Goal: Information Seeking & Learning: Find specific fact

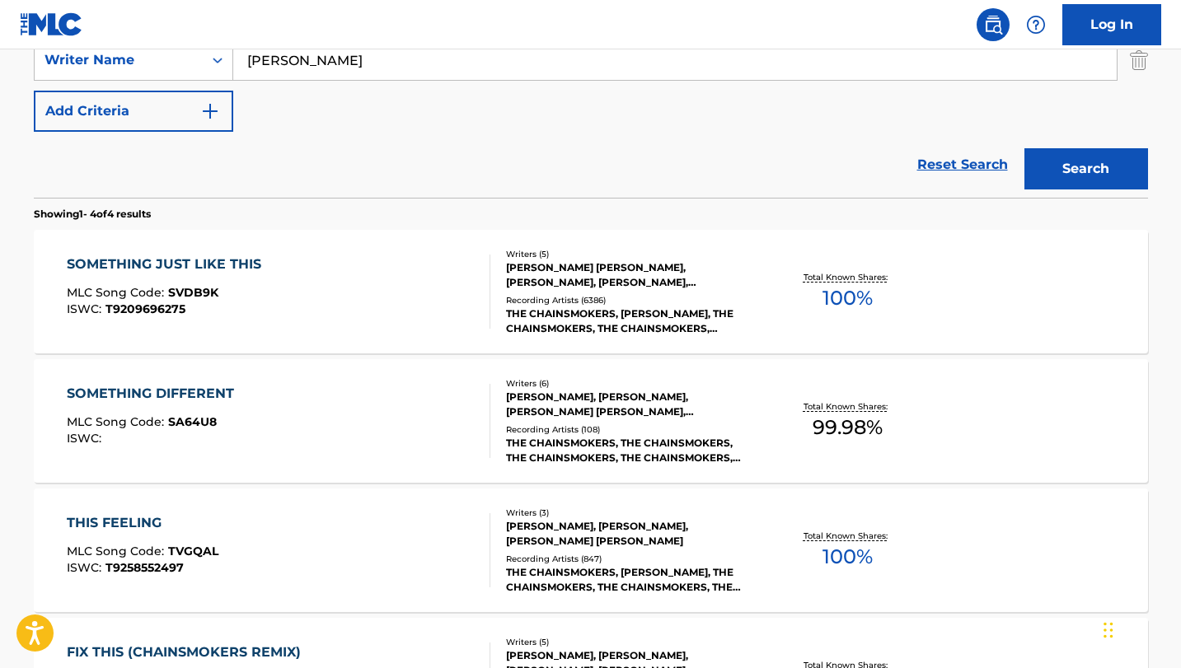
scroll to position [376, 0]
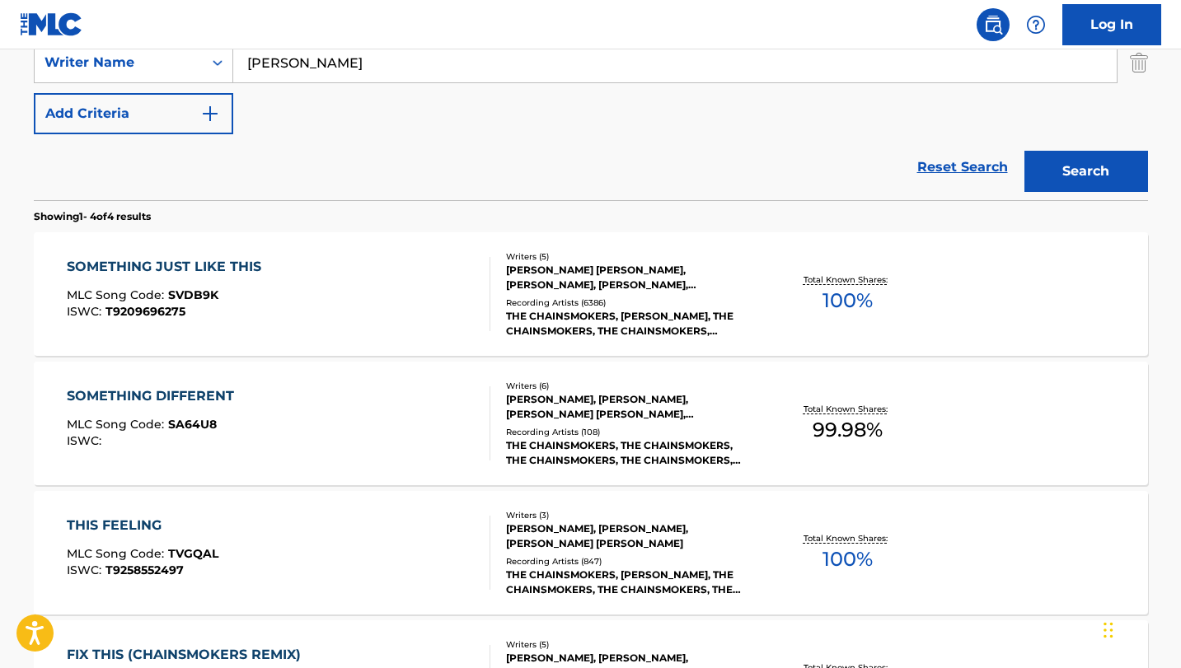
click at [143, 265] on div "SOMETHING JUST LIKE THIS" at bounding box center [168, 267] width 203 height 20
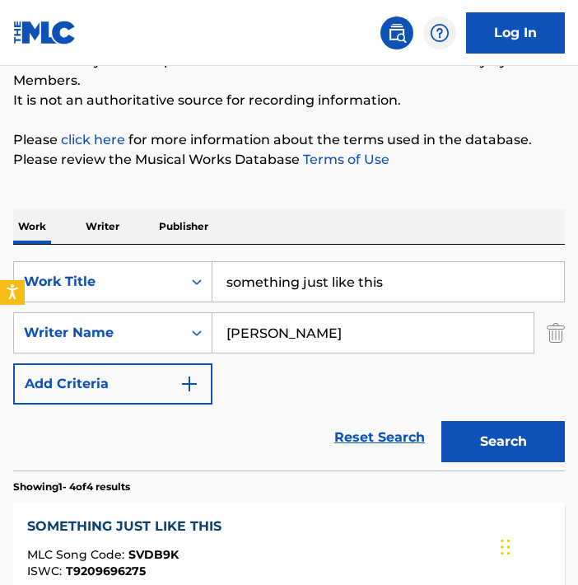
scroll to position [221, 0]
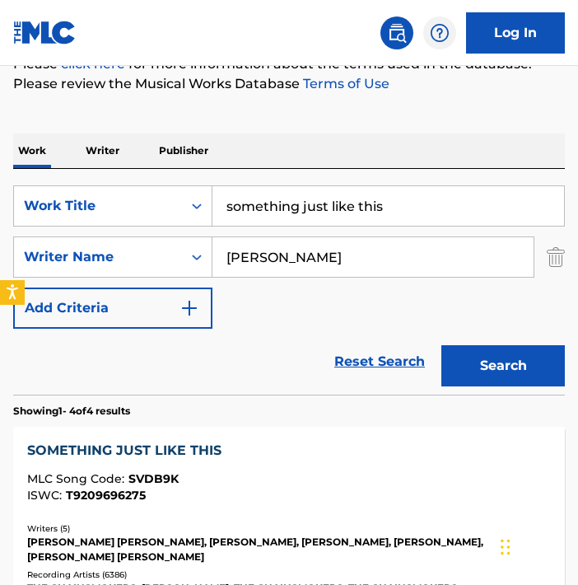
drag, startPoint x: 349, startPoint y: 258, endPoint x: 216, endPoint y: 261, distance: 132.7
click at [216, 261] on input "[PERSON_NAME]" at bounding box center [373, 257] width 321 height 40
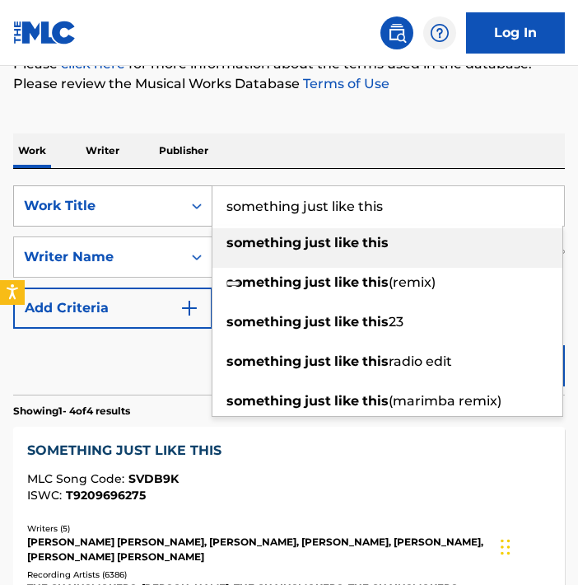
drag, startPoint x: 388, startPoint y: 206, endPoint x: 196, endPoint y: 204, distance: 192.0
click at [196, 204] on div "SearchWithCriteriab980a1b0-4cfe-4649-8738-053c430f57b0 Work Title something jus…" at bounding box center [289, 205] width 552 height 41
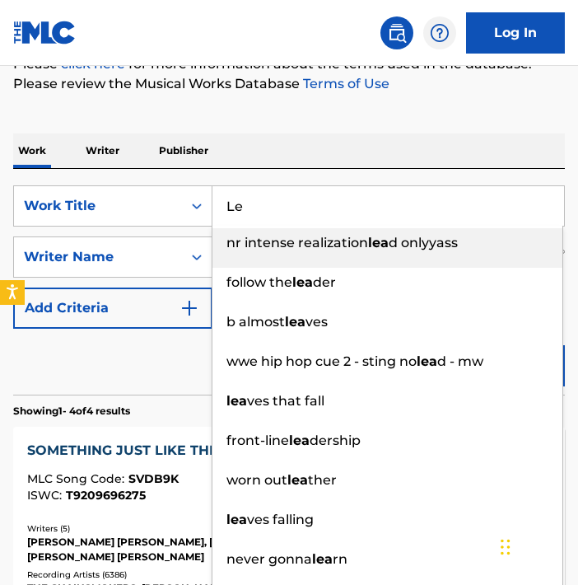
type input "L"
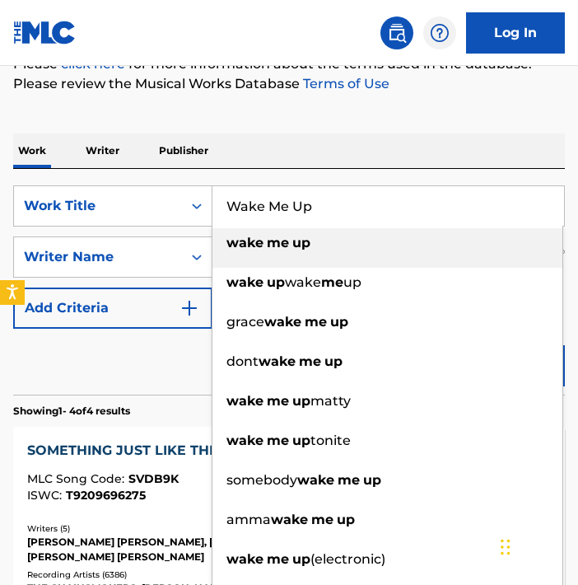
click at [306, 248] on strong "up" at bounding box center [301, 243] width 18 height 16
type input "wake me up"
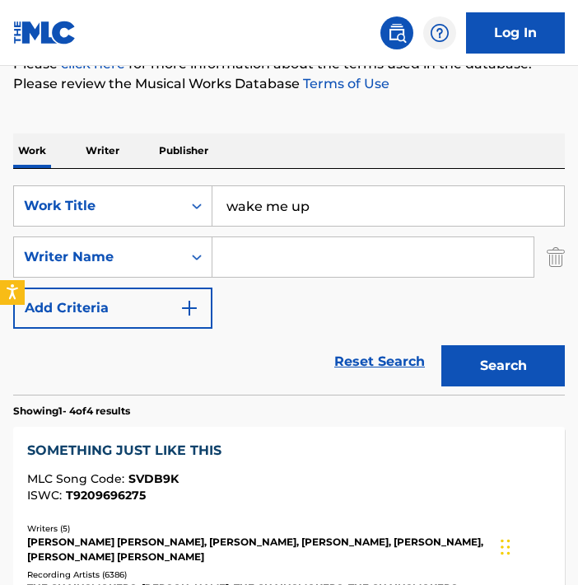
click at [241, 255] on input "Search Form" at bounding box center [373, 257] width 321 height 40
click at [505, 372] on button "Search" at bounding box center [504, 365] width 124 height 41
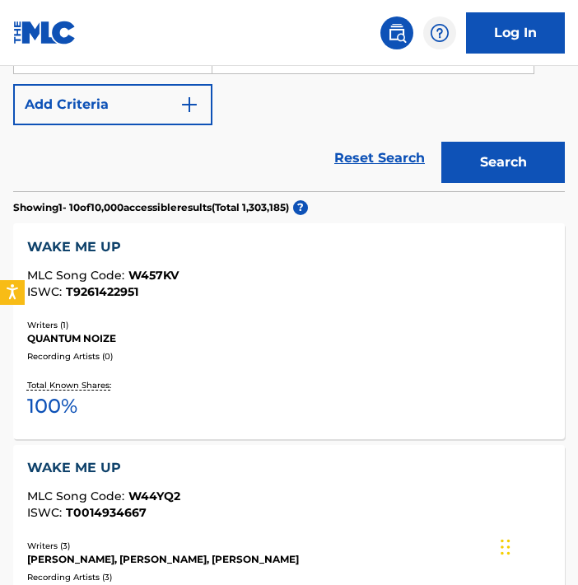
scroll to position [0, 0]
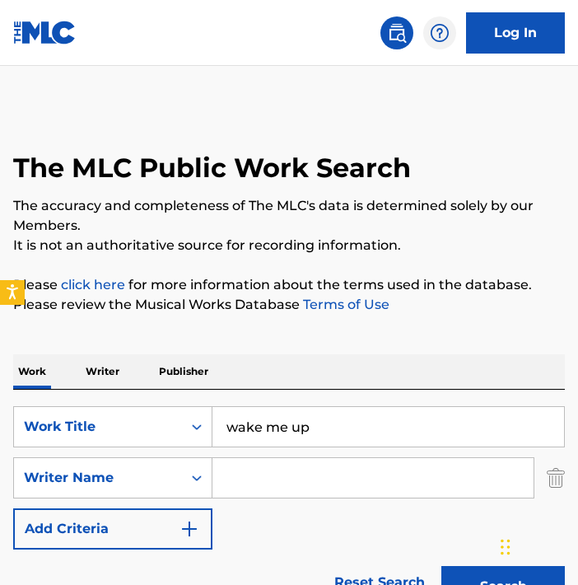
click at [229, 477] on input "Search Form" at bounding box center [373, 478] width 321 height 40
paste input "[PERSON_NAME]"
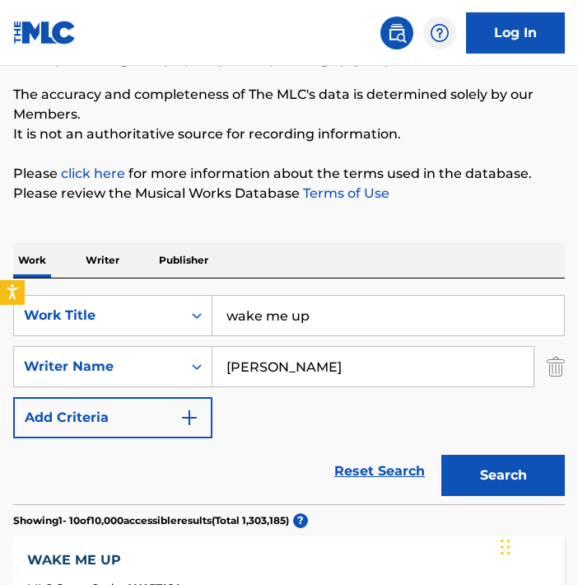
scroll to position [169, 0]
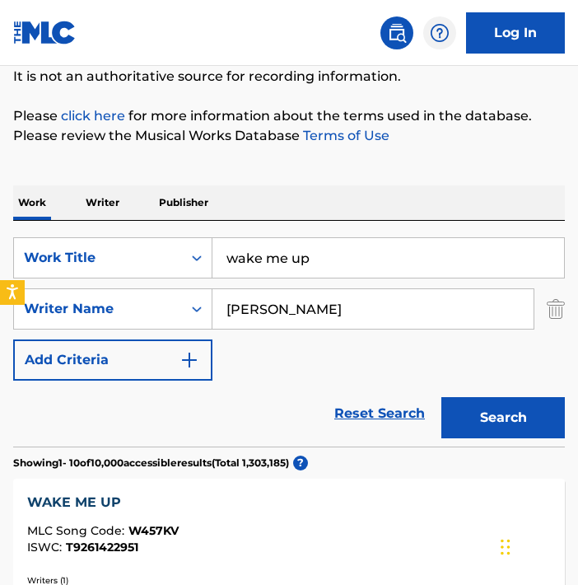
type input "[PERSON_NAME]"
click at [500, 417] on button "Search" at bounding box center [504, 417] width 124 height 41
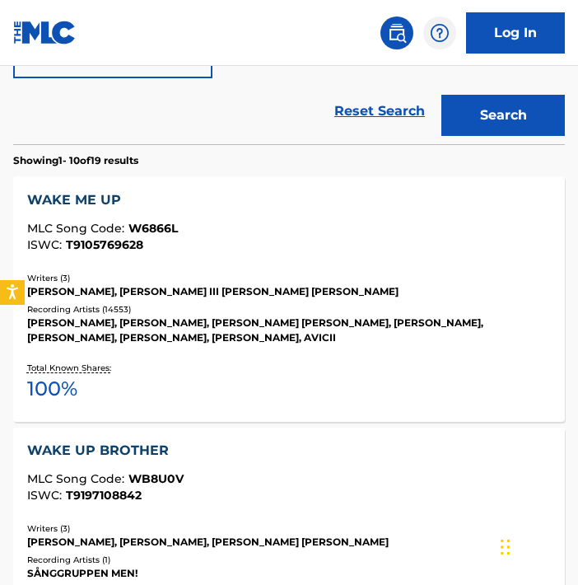
scroll to position [471, 0]
click at [68, 201] on div "WAKE ME UP" at bounding box center [289, 200] width 525 height 20
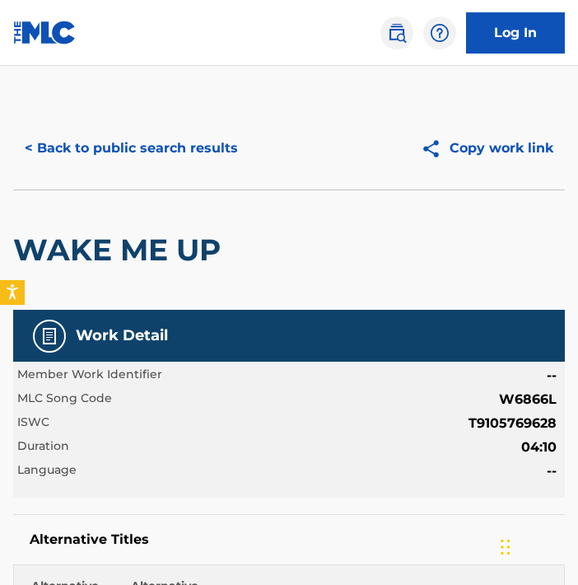
click at [80, 151] on button "< Back to public search results" at bounding box center [131, 148] width 236 height 41
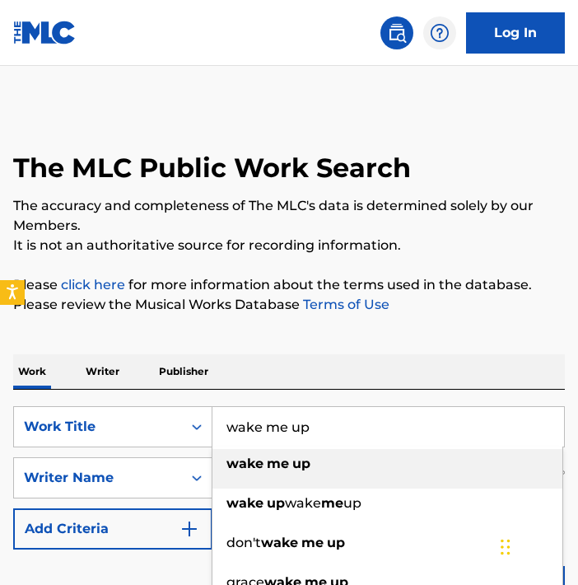
drag, startPoint x: 319, startPoint y: 427, endPoint x: 231, endPoint y: 351, distance: 116.3
click at [150, 409] on div "SearchWithCriteriab980a1b0-4cfe-4649-8738-053c430f57b0 Work Title wake me up wa…" at bounding box center [289, 426] width 552 height 41
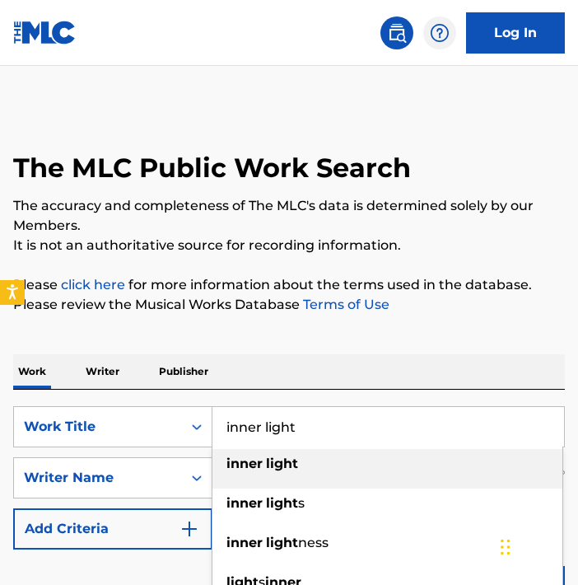
type input "inner light"
click at [295, 469] on strong "light" at bounding box center [282, 464] width 32 height 16
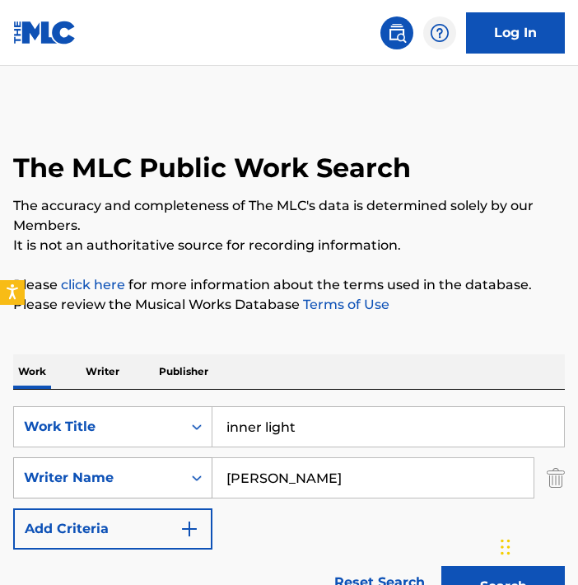
drag, startPoint x: 320, startPoint y: 479, endPoint x: 204, endPoint y: 477, distance: 116.2
click at [204, 477] on div "SearchWithCriteria3a406fc0-a33e-4f7e-9133-e6033b0e366d Writer Name [PERSON_NAME]" at bounding box center [289, 477] width 552 height 41
paste input "[PERSON_NAME]"
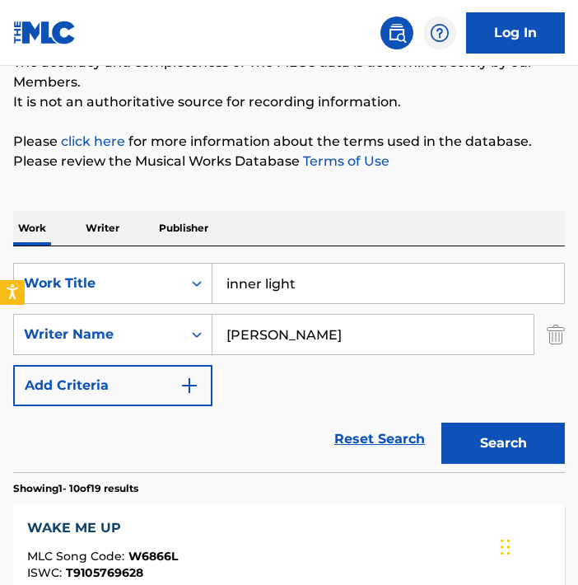
scroll to position [144, 0]
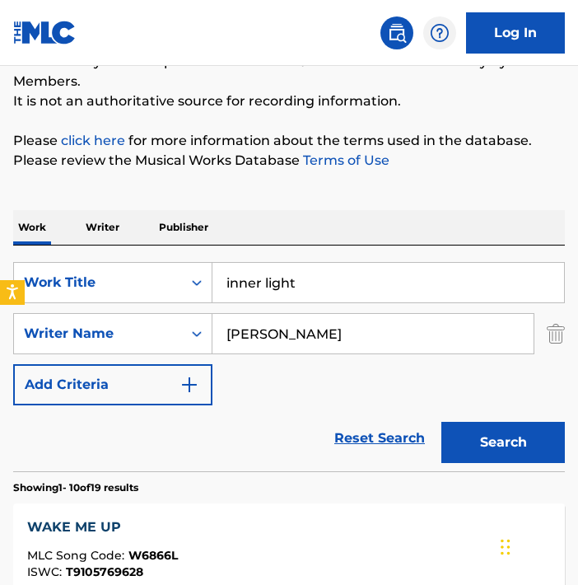
type input "[PERSON_NAME]"
click at [505, 442] on button "Search" at bounding box center [504, 442] width 124 height 41
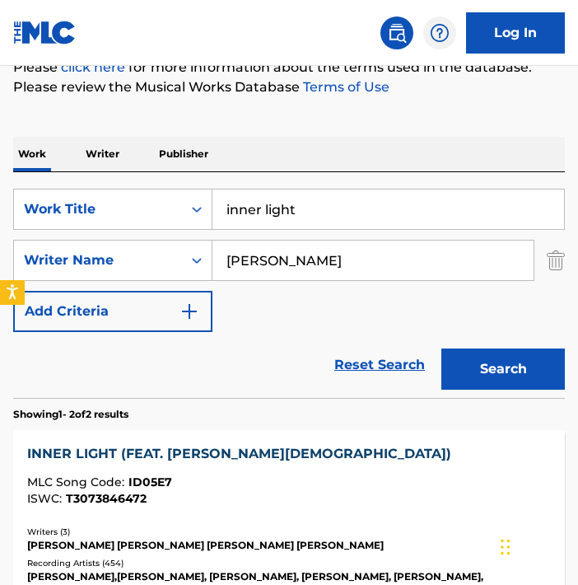
scroll to position [0, 0]
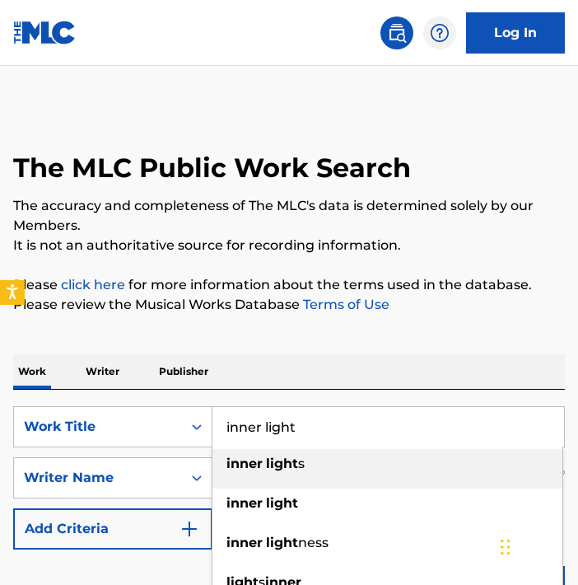
drag, startPoint x: 306, startPoint y: 430, endPoint x: 177, endPoint y: 402, distance: 131.5
click at [179, 405] on div "SearchWithCriteriab980a1b0-4cfe-4649-8738-053c430f57b0 Work Title inner light i…" at bounding box center [289, 503] width 552 height 226
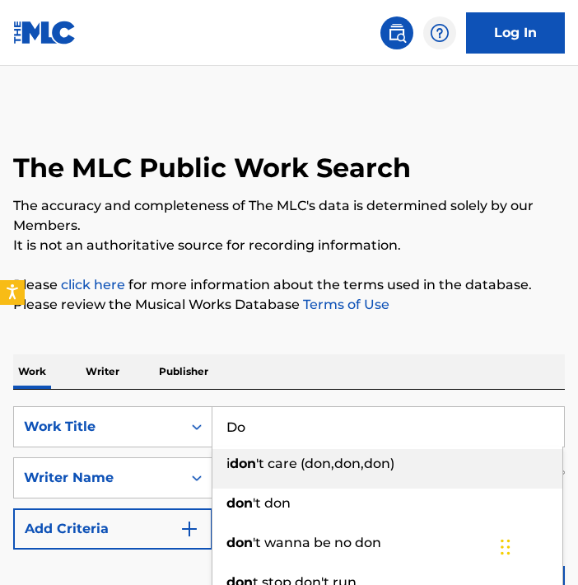
type input "D"
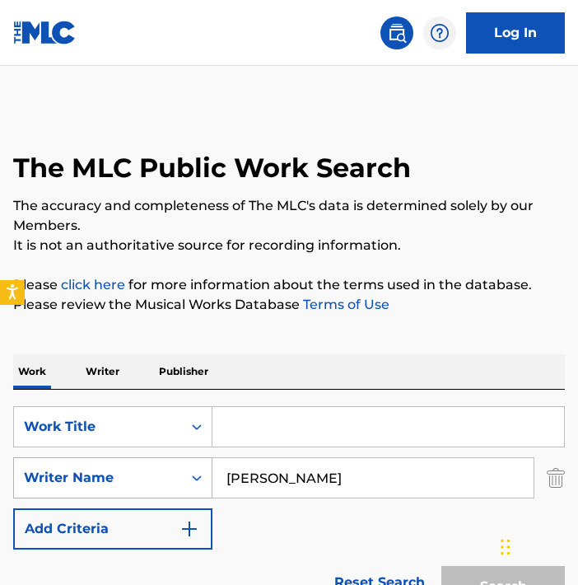
drag, startPoint x: 333, startPoint y: 478, endPoint x: 187, endPoint y: 470, distance: 146.1
click at [187, 470] on div "SearchWithCriteria3a406fc0-a33e-4f7e-9133-e6033b0e366d Writer Name [PERSON_NAME]" at bounding box center [289, 477] width 552 height 41
paste input "[PERSON_NAME]"
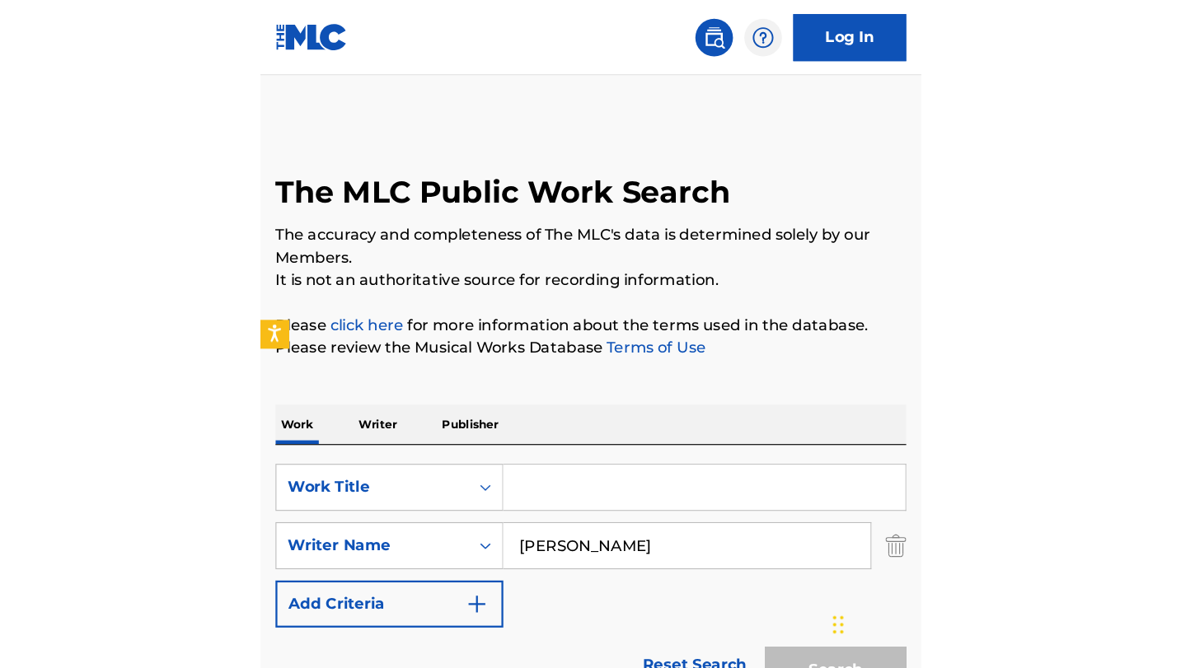
scroll to position [275, 0]
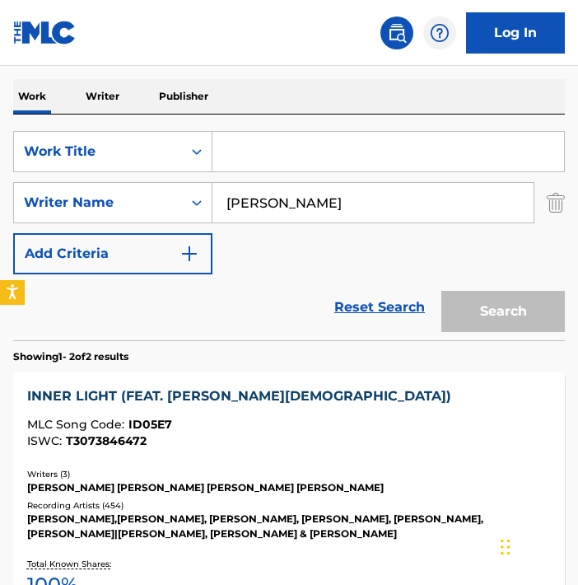
type input "[PERSON_NAME]"
click at [452, 244] on div "SearchWithCriteriab980a1b0-4cfe-4649-8738-053c430f57b0 Work Title SearchWithCri…" at bounding box center [289, 202] width 552 height 143
click at [506, 306] on div "Search" at bounding box center [499, 307] width 132 height 66
click at [379, 205] on input "[PERSON_NAME]" at bounding box center [373, 203] width 321 height 40
click at [242, 145] on input "Search Form" at bounding box center [389, 152] width 352 height 40
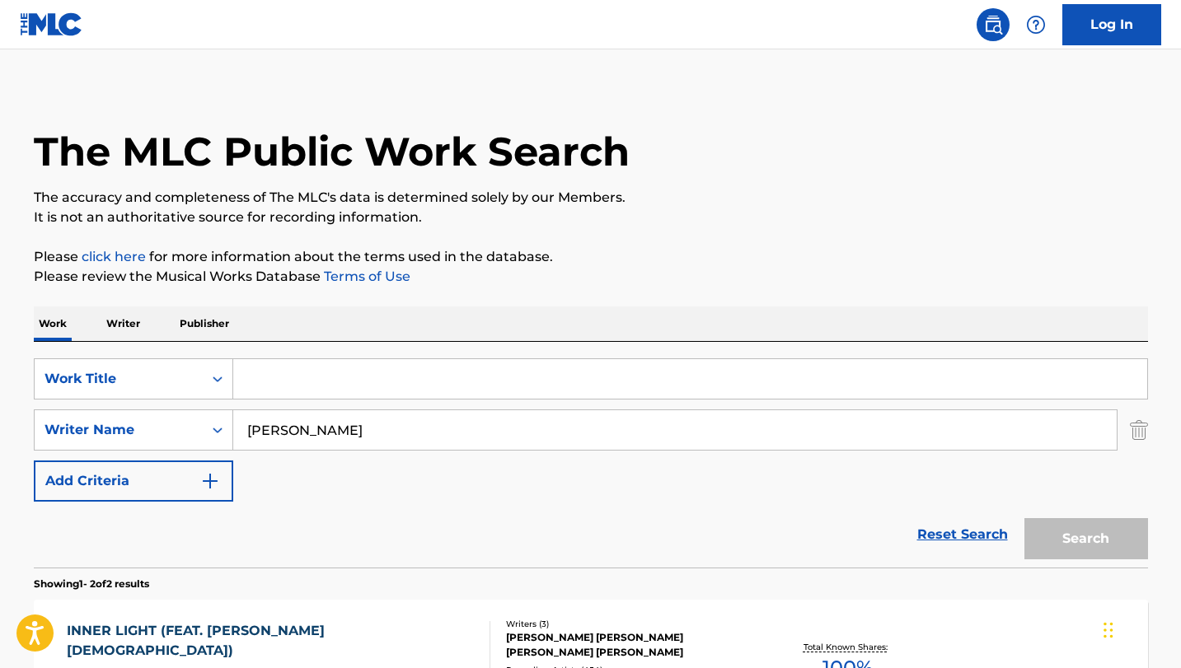
scroll to position [0, 0]
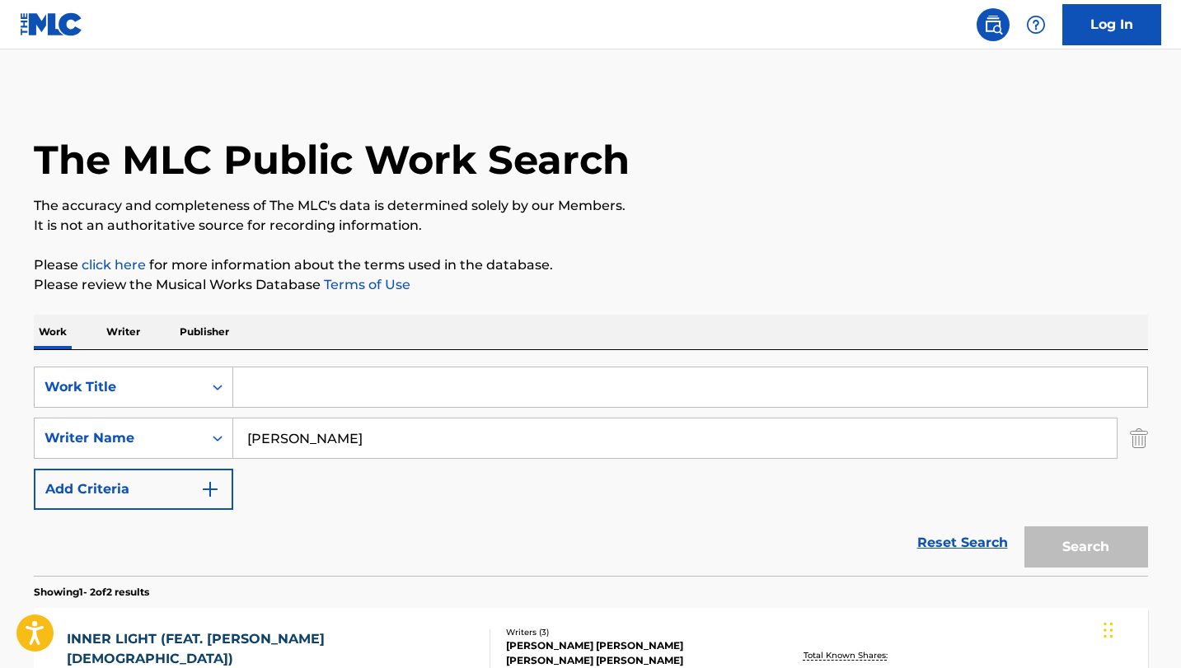
click at [285, 385] on input "Search Form" at bounding box center [690, 387] width 914 height 40
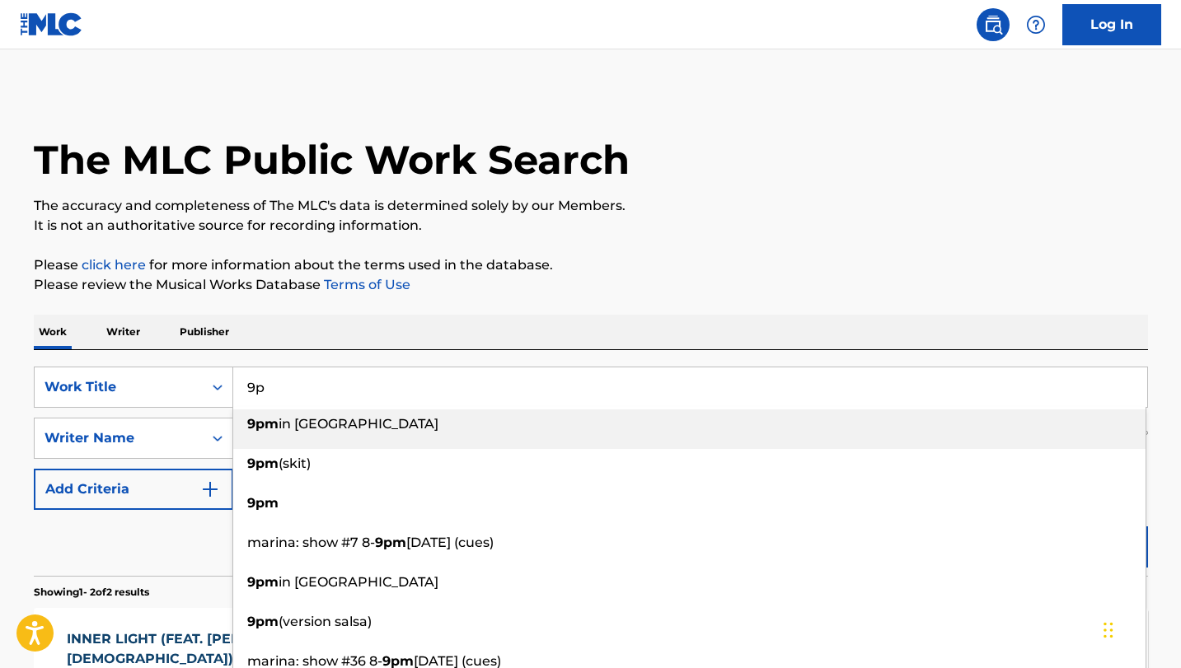
type input "9"
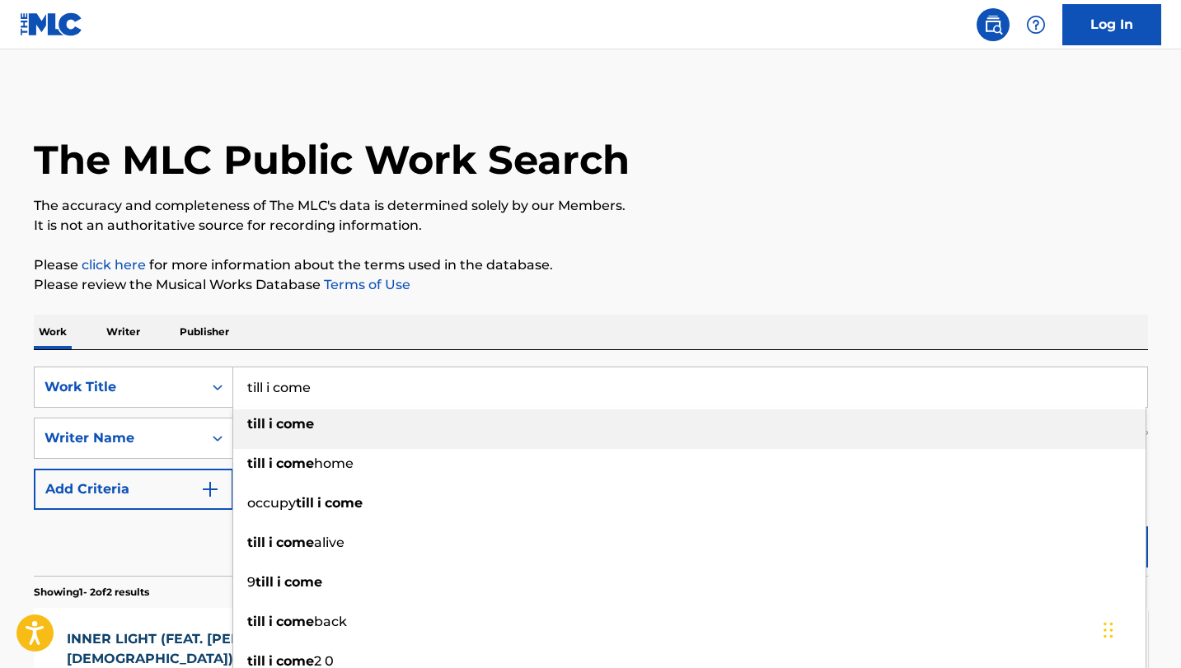
type input "till i come"
click at [310, 423] on strong "come" at bounding box center [295, 424] width 38 height 16
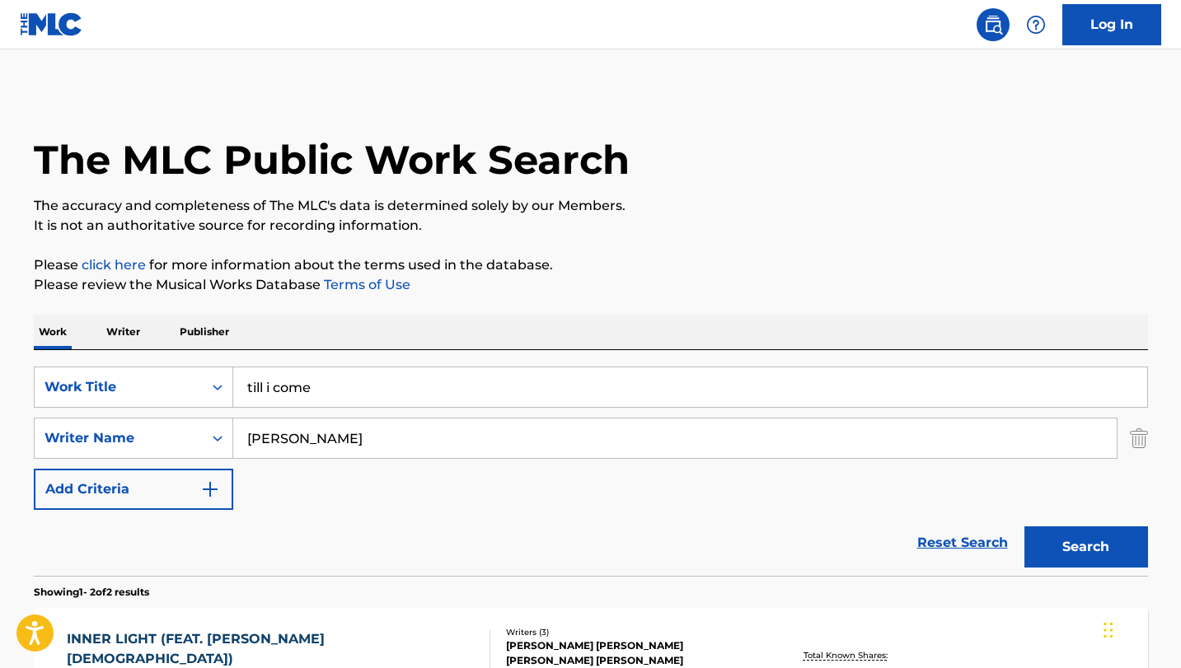
click at [1064, 545] on button "Search" at bounding box center [1086, 546] width 124 height 41
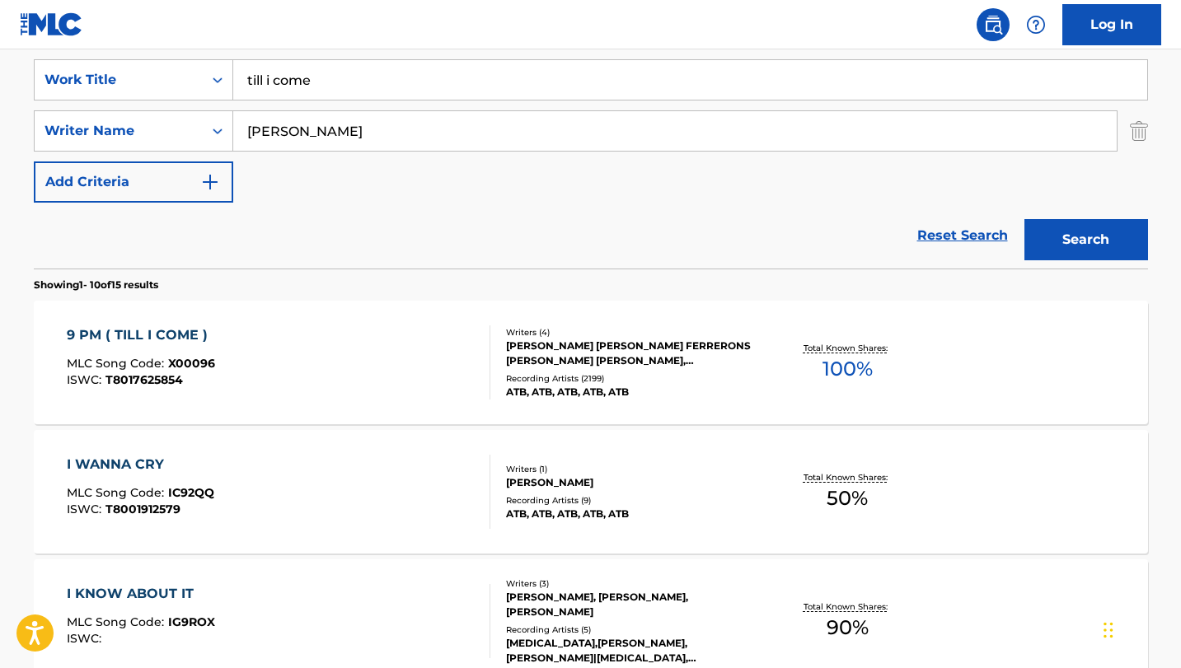
scroll to position [335, 0]
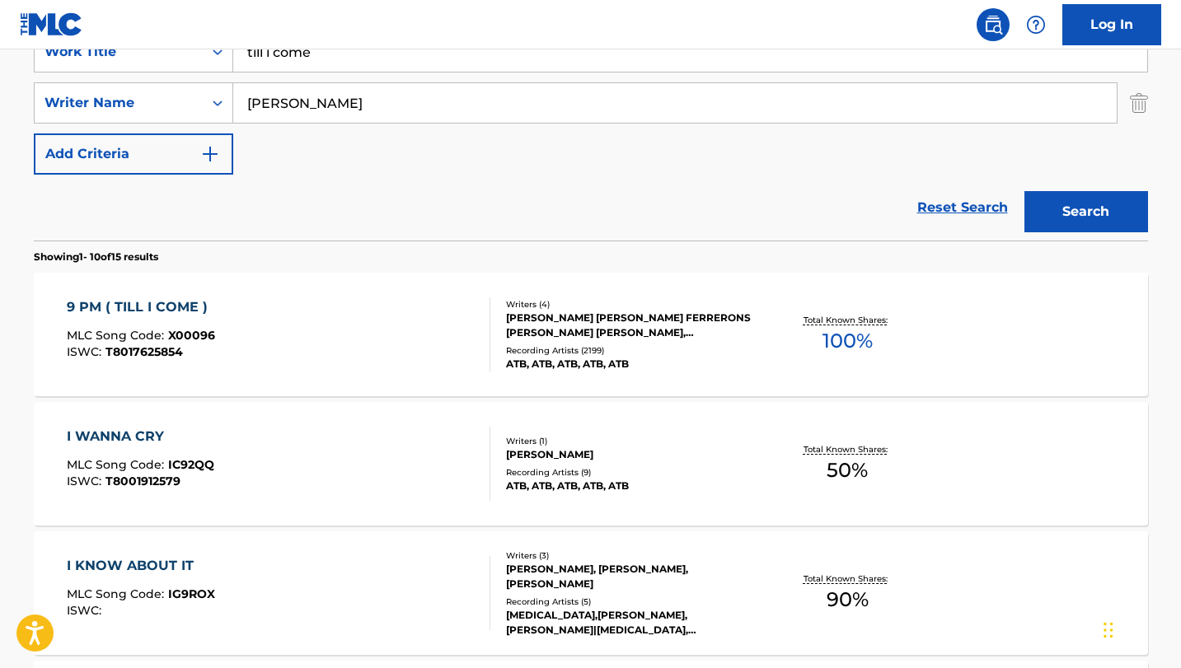
click at [147, 307] on div "9 PM ( TILL I COME )" at bounding box center [141, 307] width 149 height 20
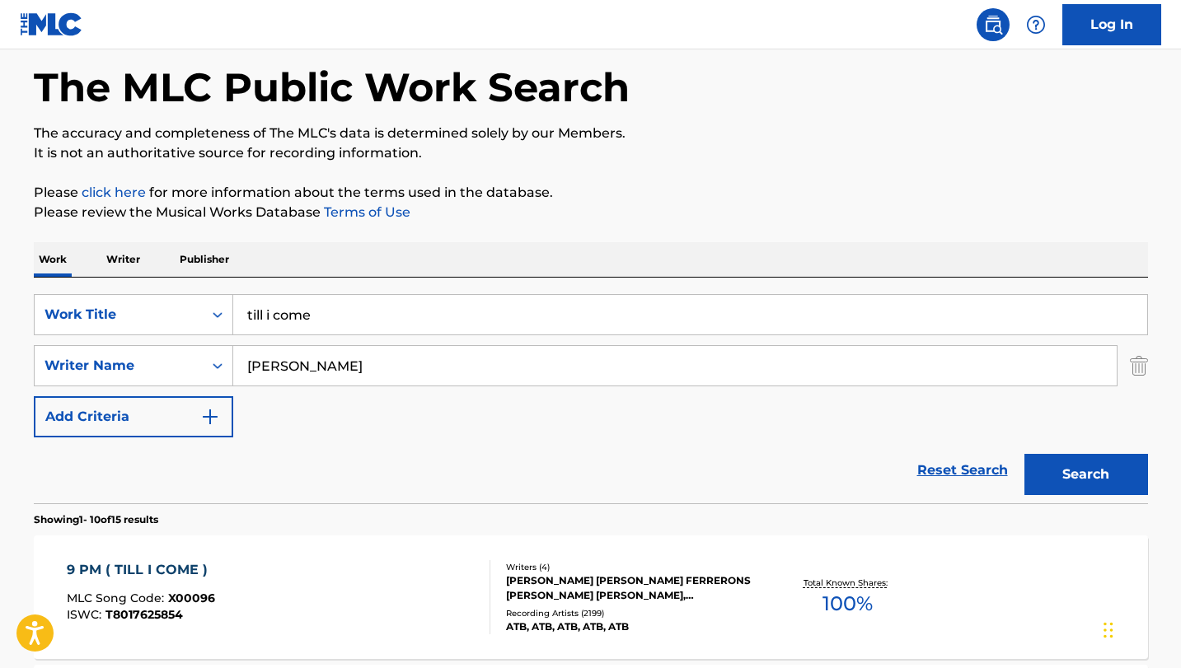
drag, startPoint x: 247, startPoint y: 367, endPoint x: 419, endPoint y: 365, distance: 171.4
click at [419, 365] on input "[PERSON_NAME]" at bounding box center [674, 366] width 883 height 40
click at [1133, 366] on img "Search Form" at bounding box center [1139, 365] width 18 height 41
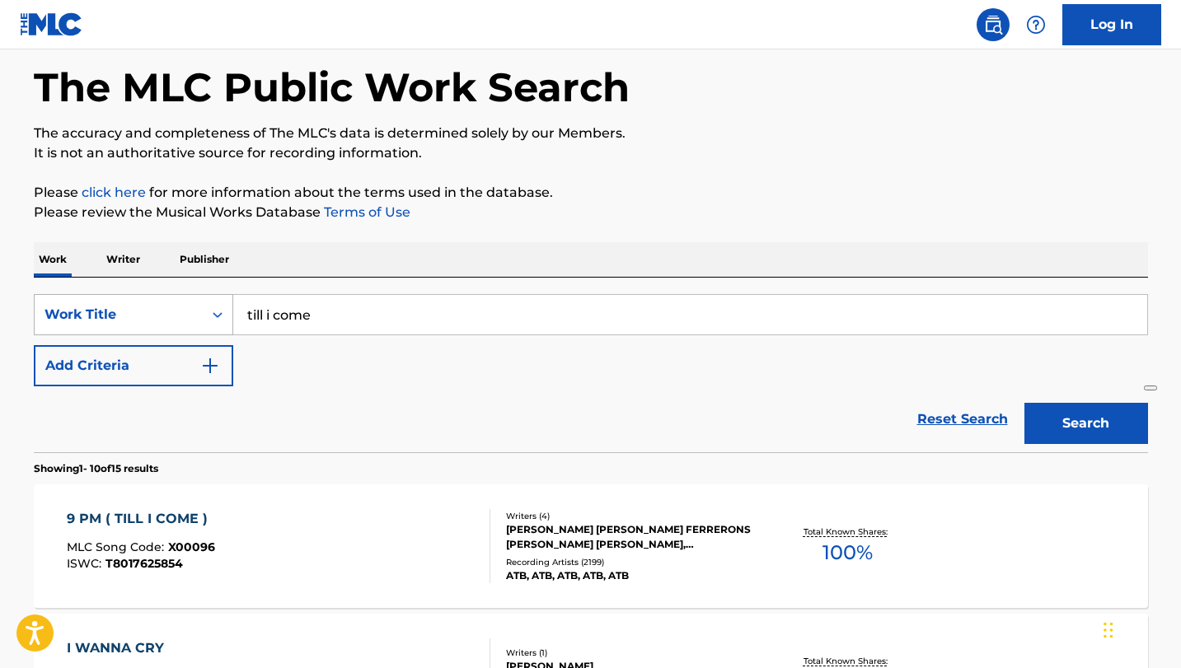
click at [218, 314] on icon "Search Form" at bounding box center [218, 315] width 10 height 6
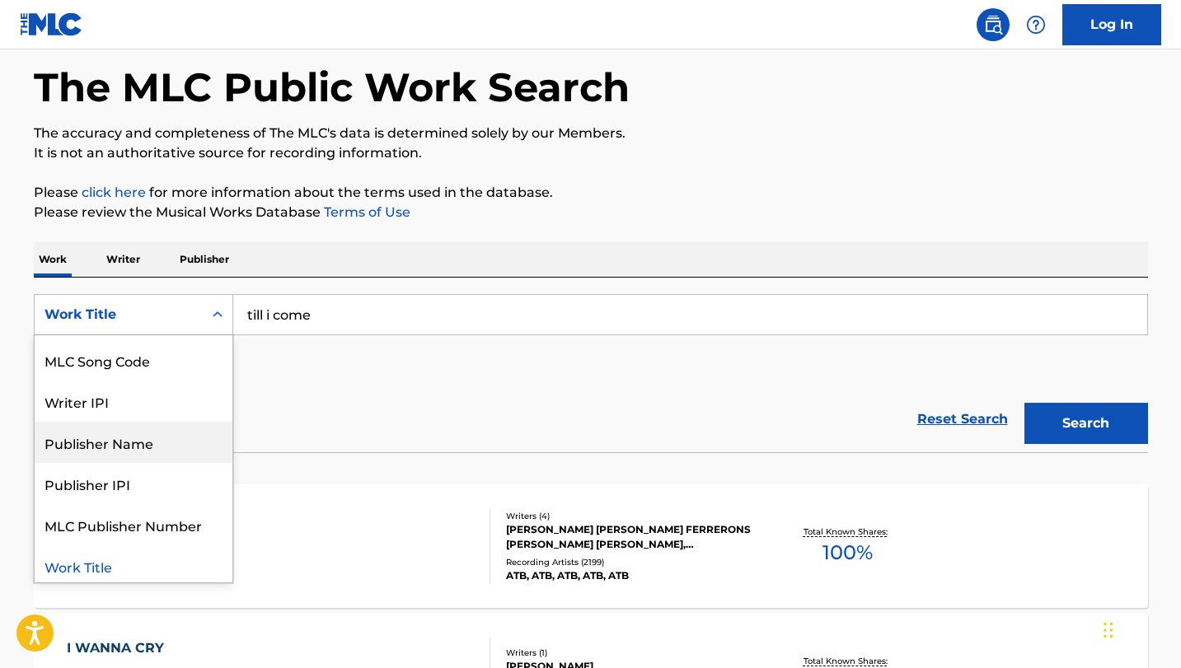
scroll to position [0, 0]
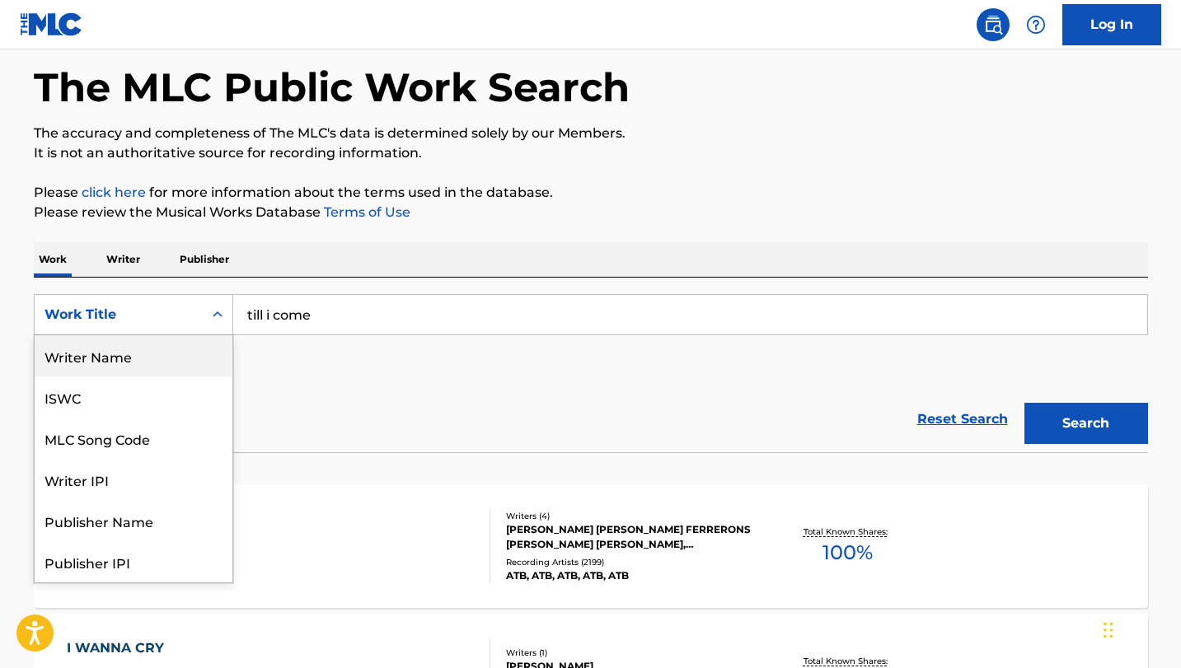
click at [157, 358] on div "Writer Name" at bounding box center [134, 355] width 198 height 41
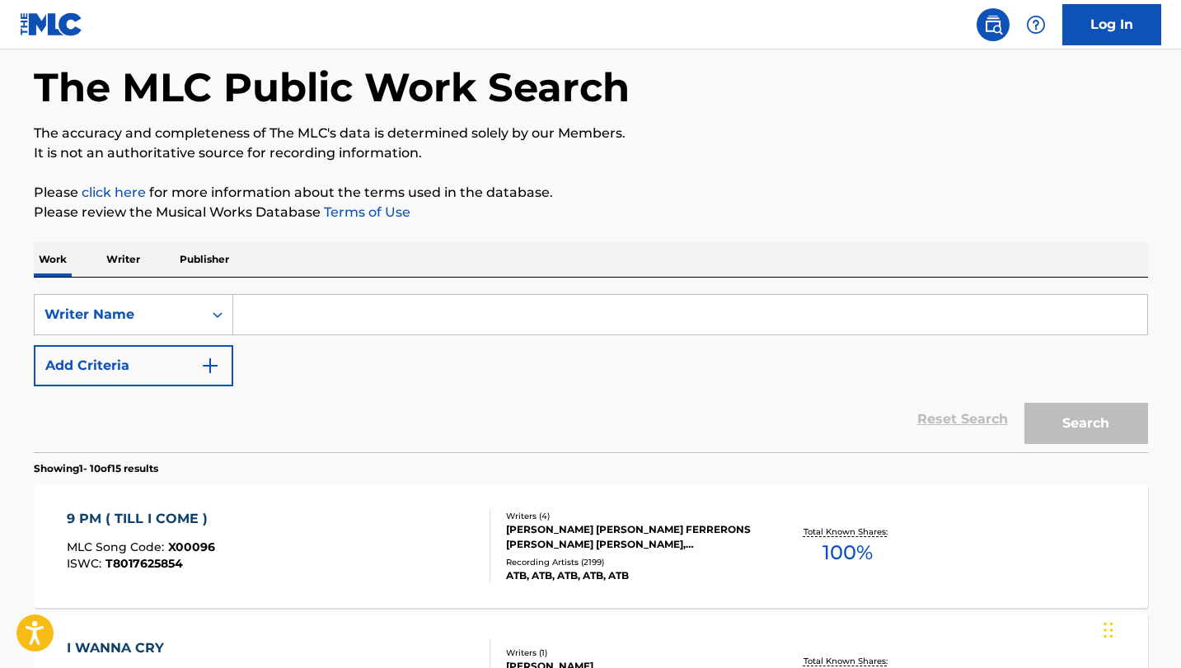
click at [261, 314] on input "Search Form" at bounding box center [690, 315] width 914 height 40
paste input "[PERSON_NAME]"
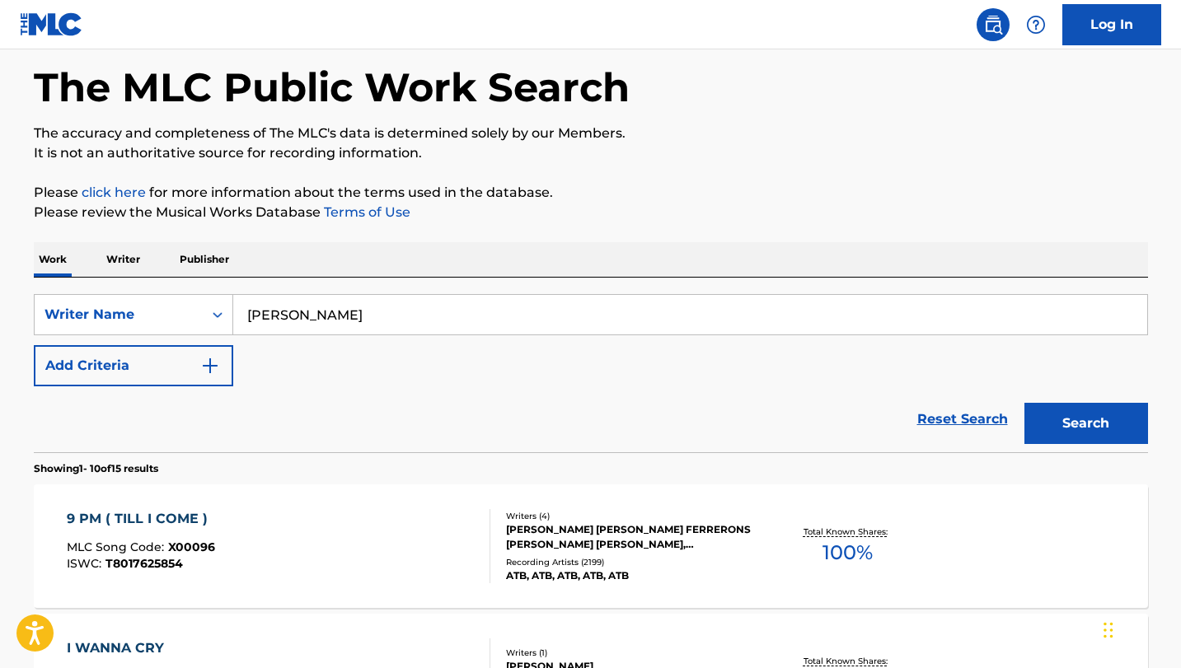
type input "[PERSON_NAME]"
click at [1090, 419] on button "Search" at bounding box center [1086, 423] width 124 height 41
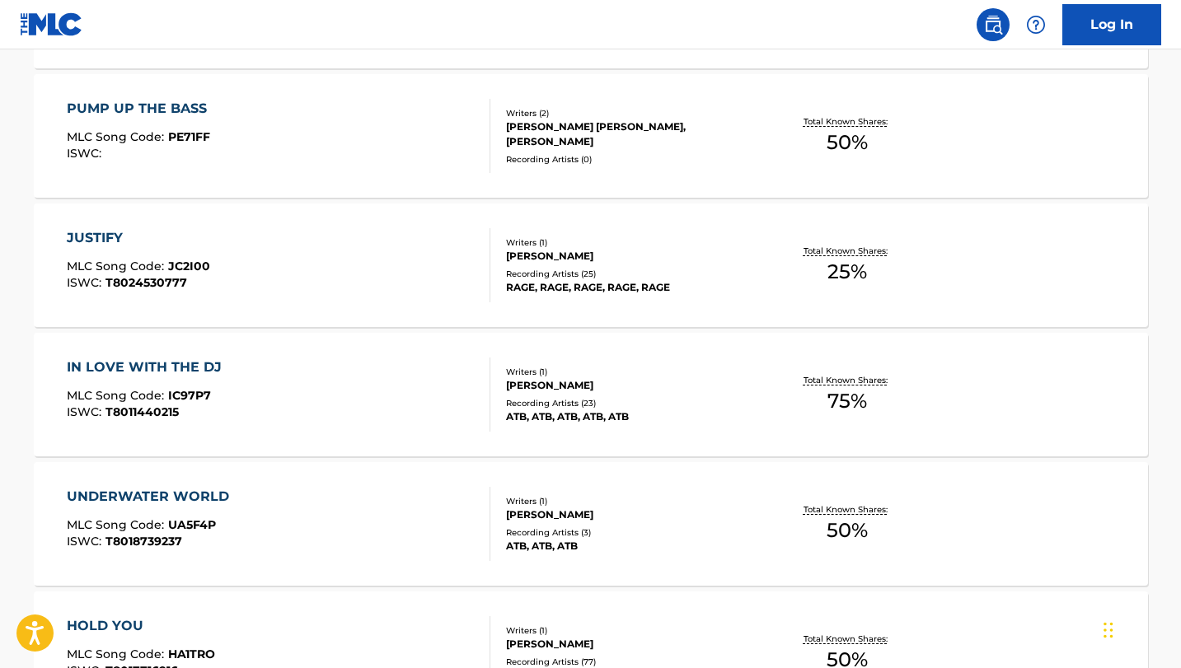
scroll to position [1349, 0]
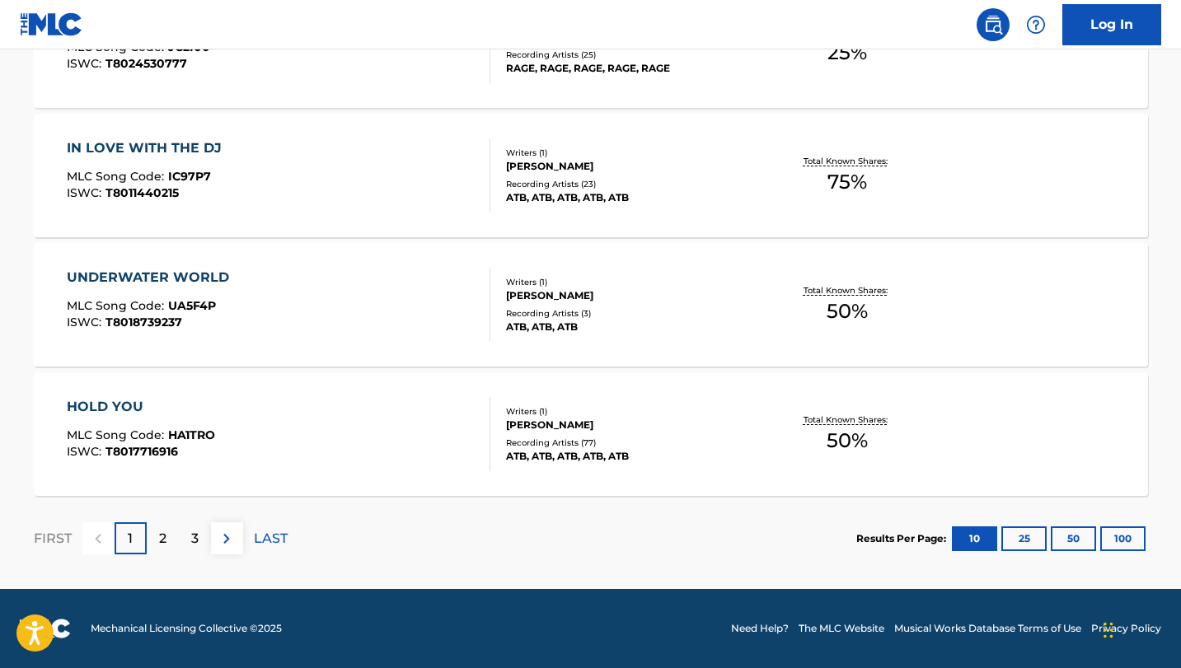
click at [1078, 540] on button "50" at bounding box center [1072, 538] width 45 height 25
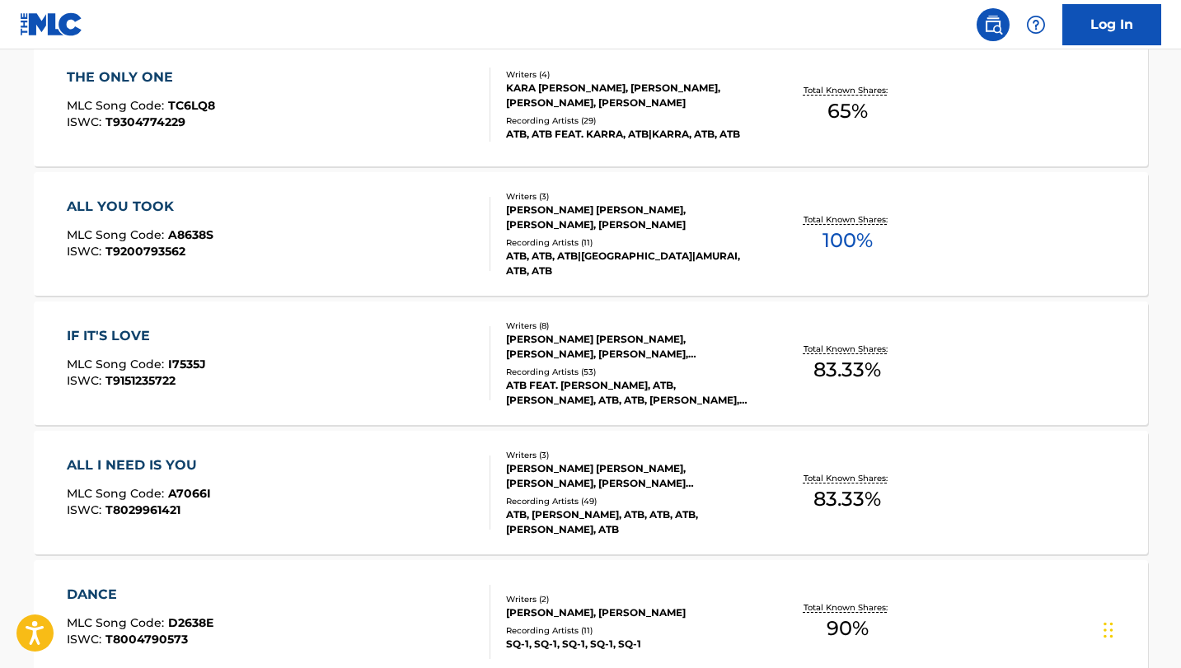
scroll to position [4000, 0]
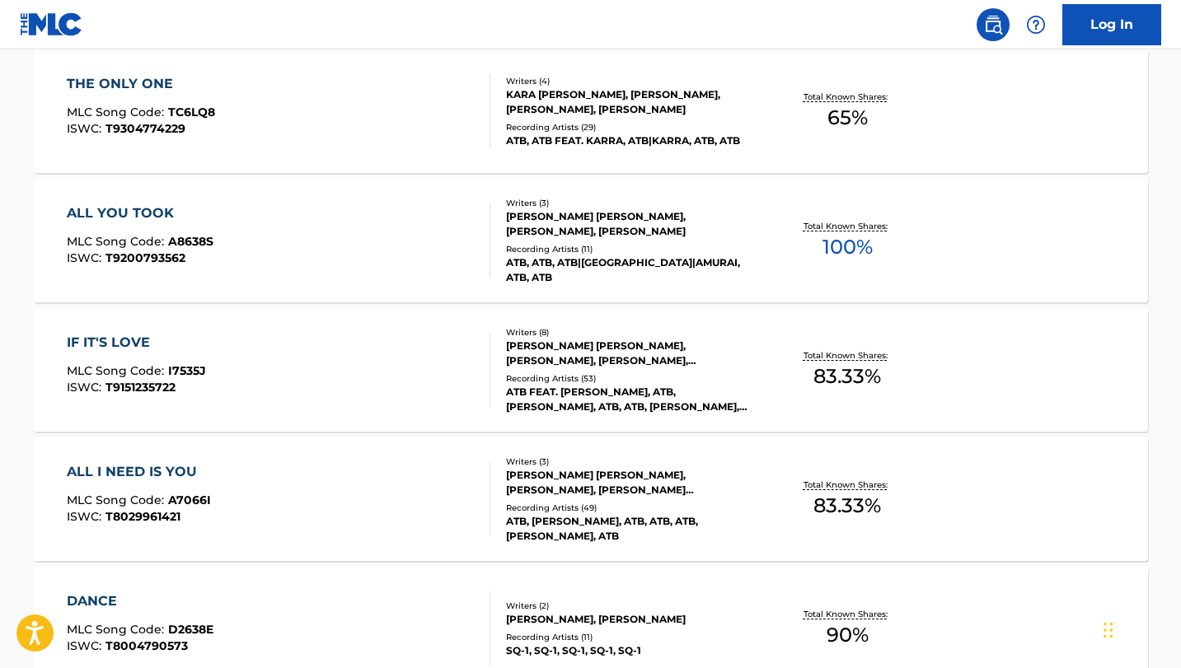
click at [129, 211] on div "ALL YOU TOOK" at bounding box center [140, 214] width 147 height 20
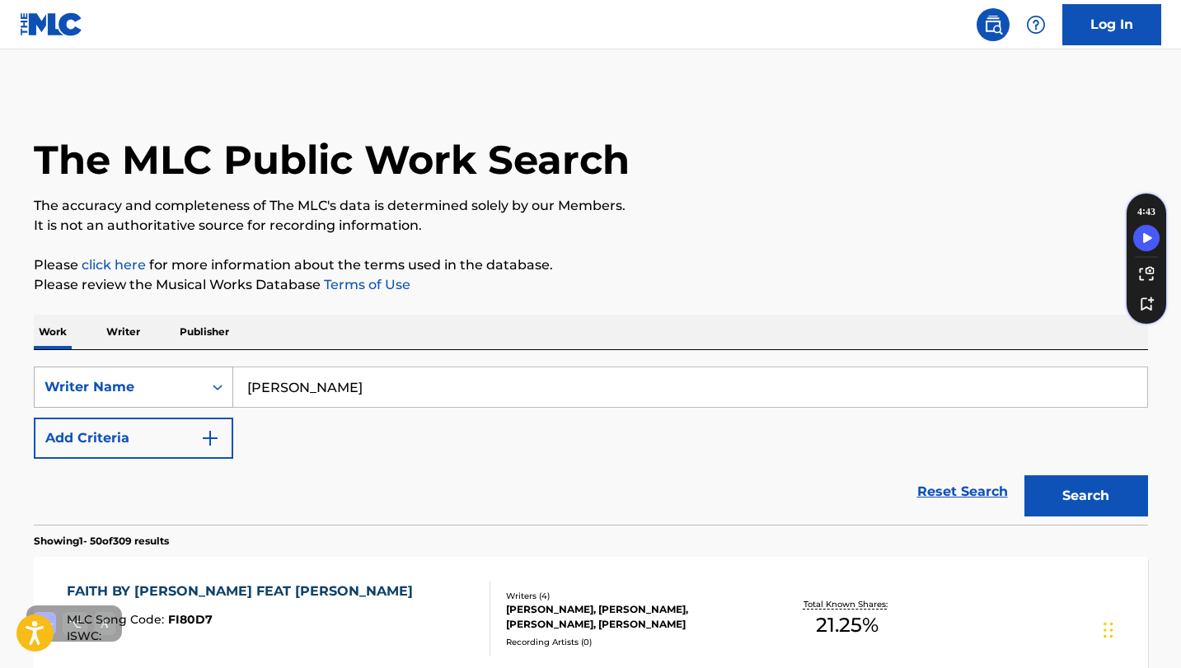
click at [218, 387] on icon "Search Form" at bounding box center [217, 387] width 16 height 16
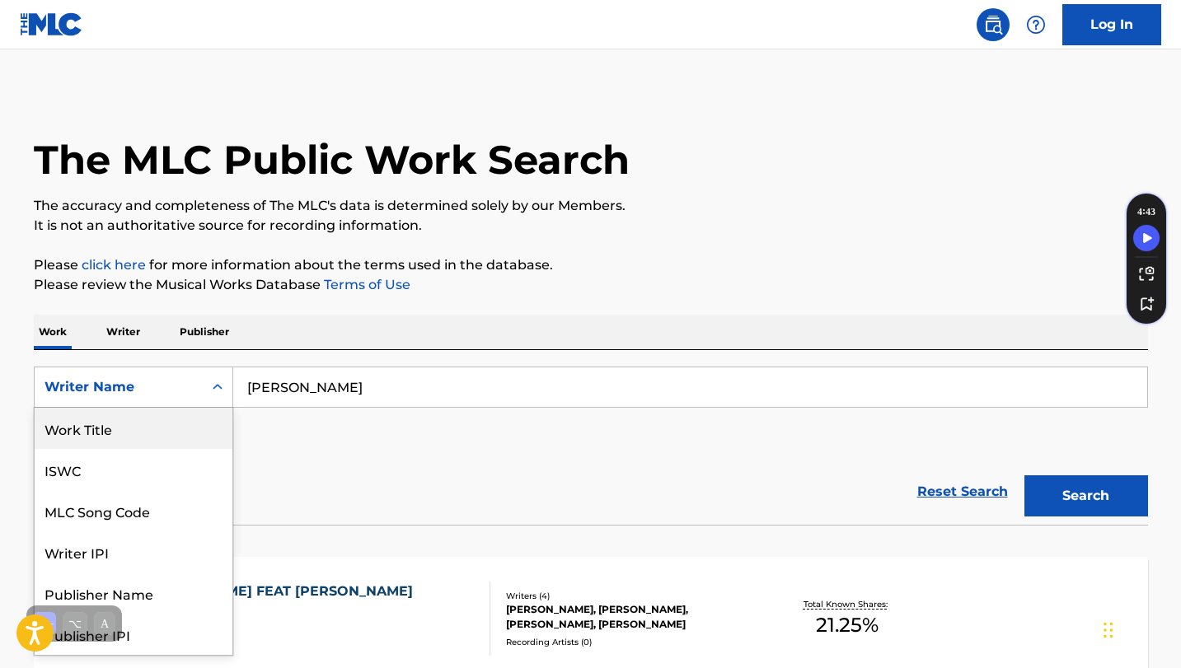
click at [119, 426] on div "Work Title" at bounding box center [134, 428] width 198 height 41
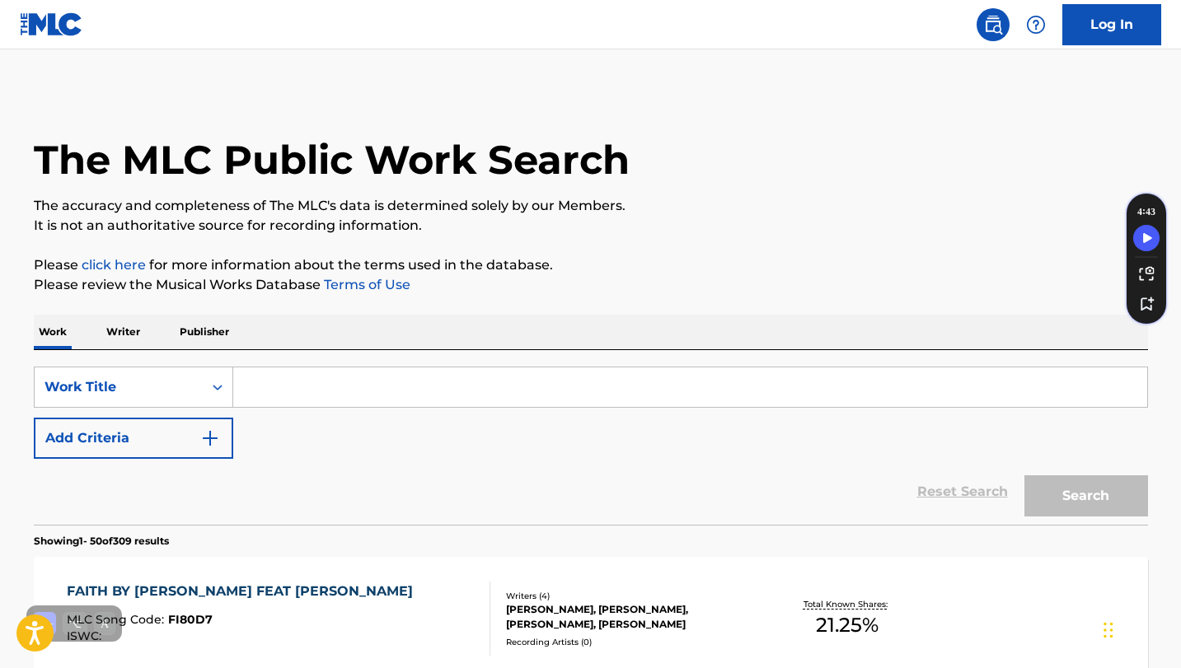
click at [210, 437] on img "Search Form" at bounding box center [210, 438] width 20 height 20
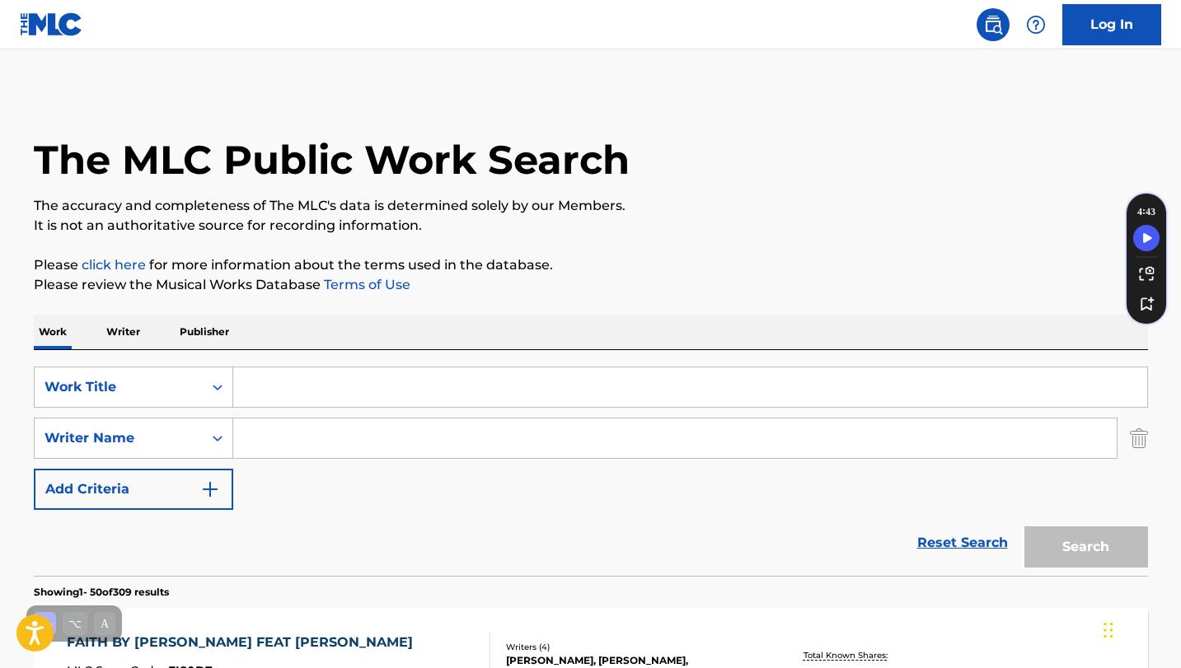
click at [255, 438] on input "Search Form" at bounding box center [674, 439] width 883 height 40
type input "[PERSON_NAME]"
click at [269, 387] on input "Search Form" at bounding box center [690, 387] width 914 height 40
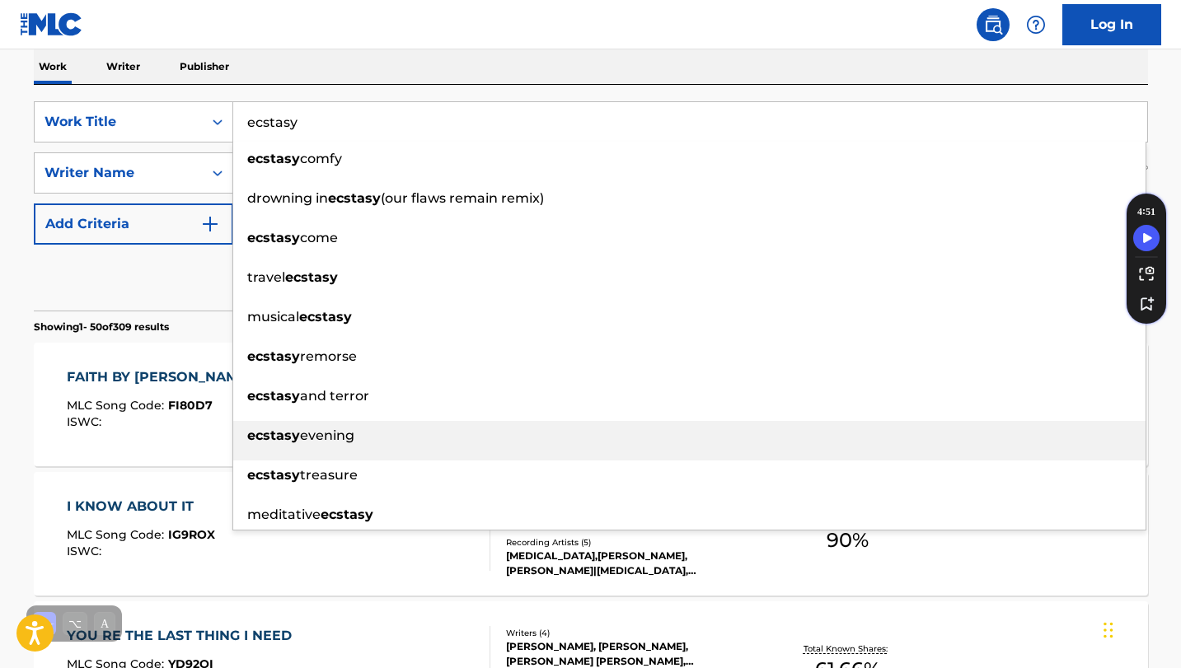
scroll to position [284, 0]
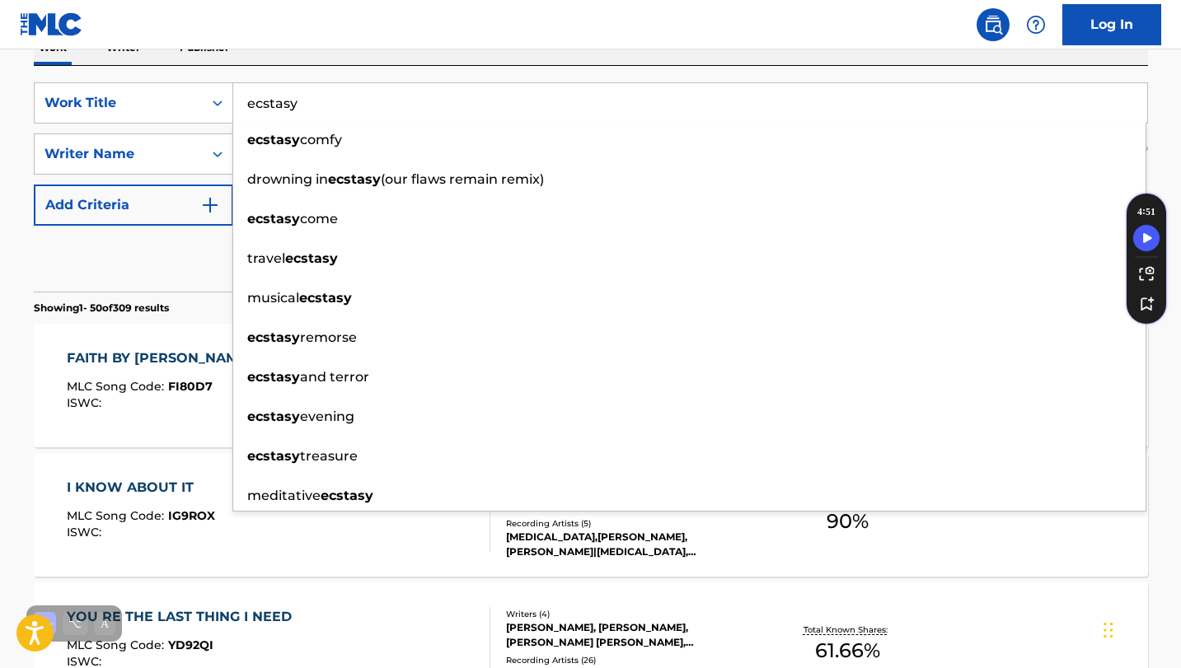
click at [488, 102] on input "ecstasy" at bounding box center [690, 103] width 914 height 40
type input "ecstasy"
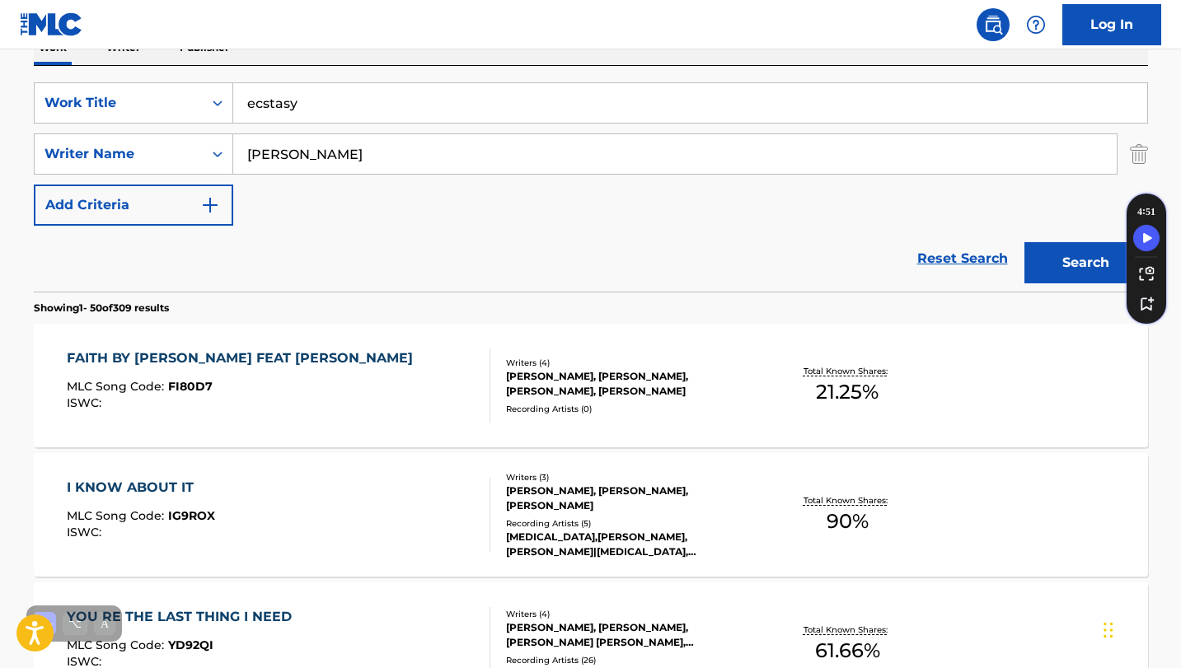
click at [190, 256] on div "Reset Search Search" at bounding box center [591, 259] width 1114 height 66
click at [1092, 267] on button "Search" at bounding box center [1086, 262] width 124 height 41
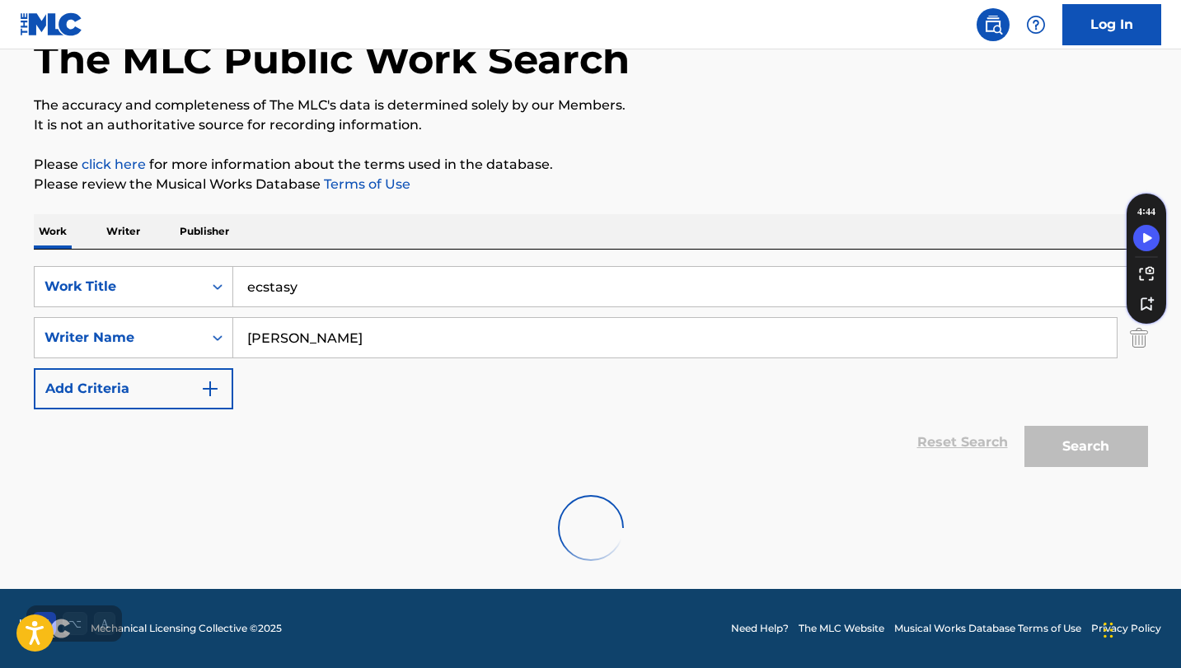
scroll to position [228, 0]
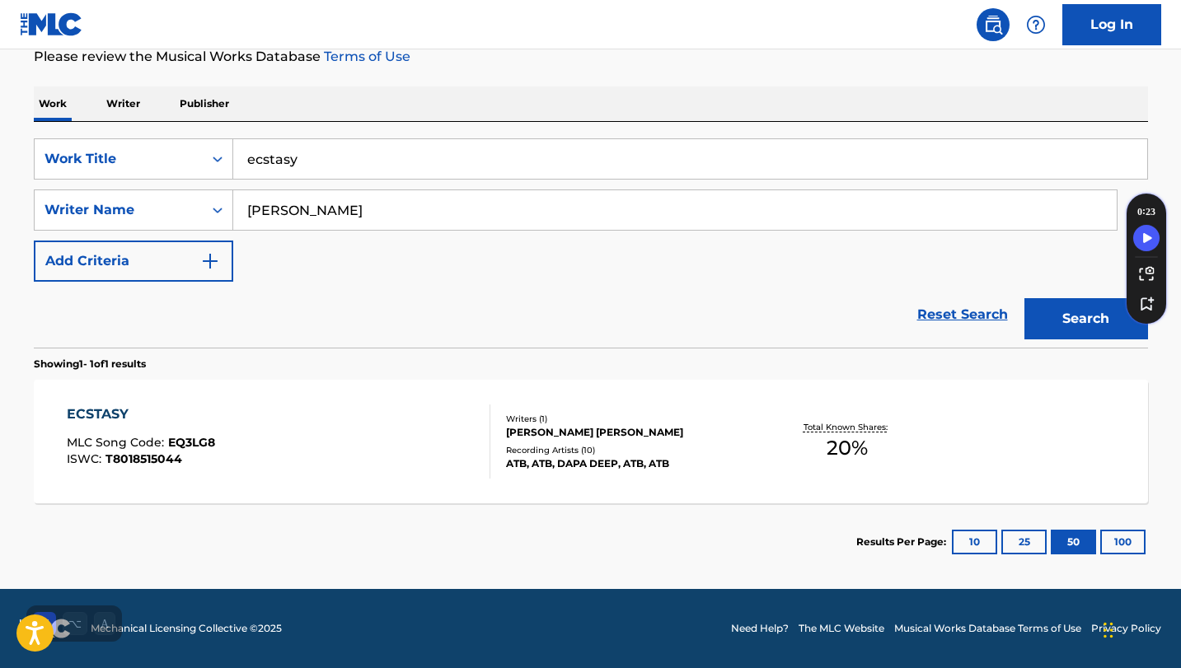
click at [96, 414] on div "ECSTASY" at bounding box center [141, 415] width 148 height 20
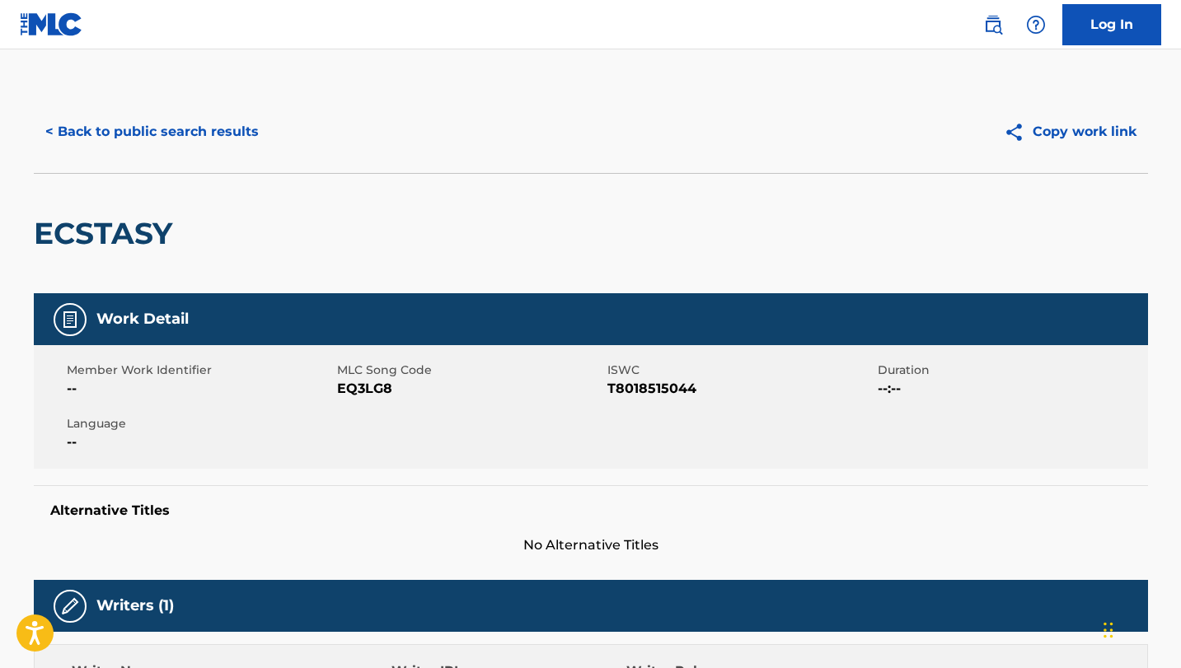
click at [138, 127] on button "< Back to public search results" at bounding box center [152, 131] width 236 height 41
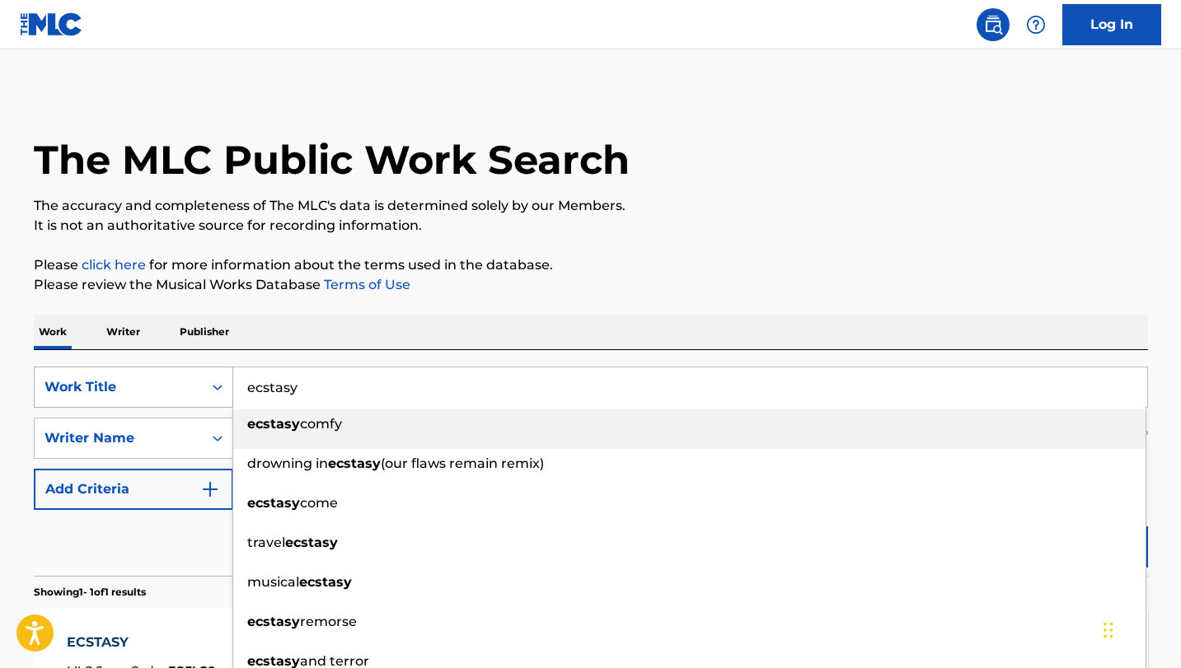
drag, startPoint x: 306, startPoint y: 387, endPoint x: 212, endPoint y: 383, distance: 94.0
click at [212, 383] on div "SearchWithCriteria3fc0e96a-e07e-4ad0-b32d-3b705f99bd15 Work Title ecstasy ecsta…" at bounding box center [591, 387] width 1114 height 41
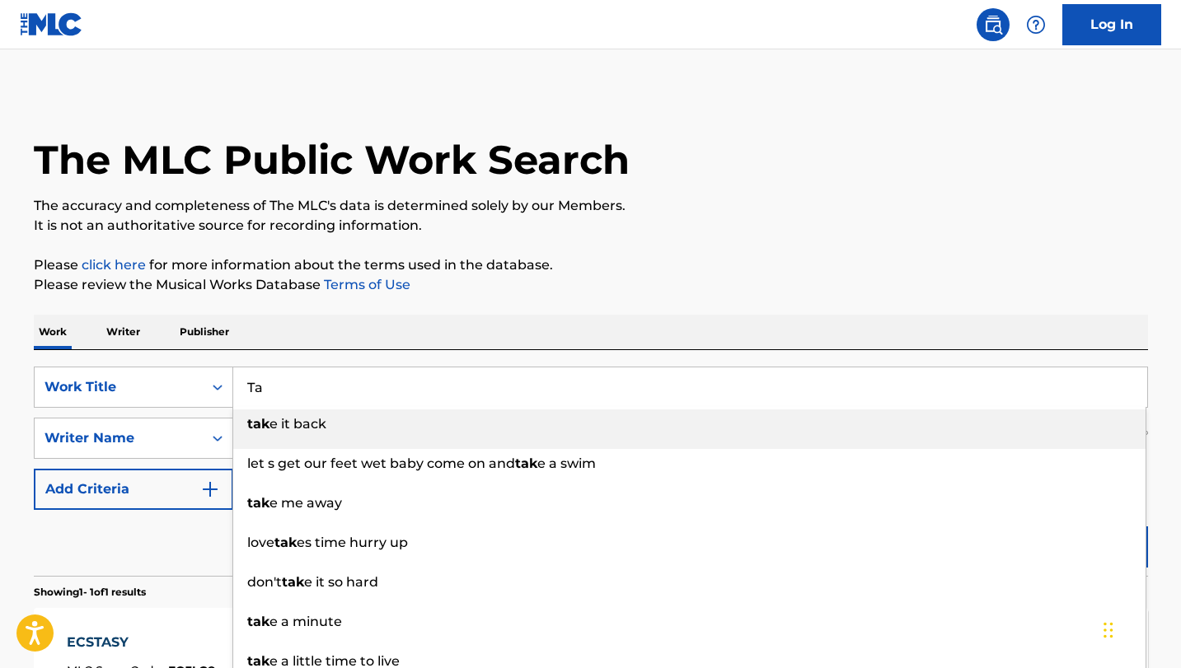
type input "T"
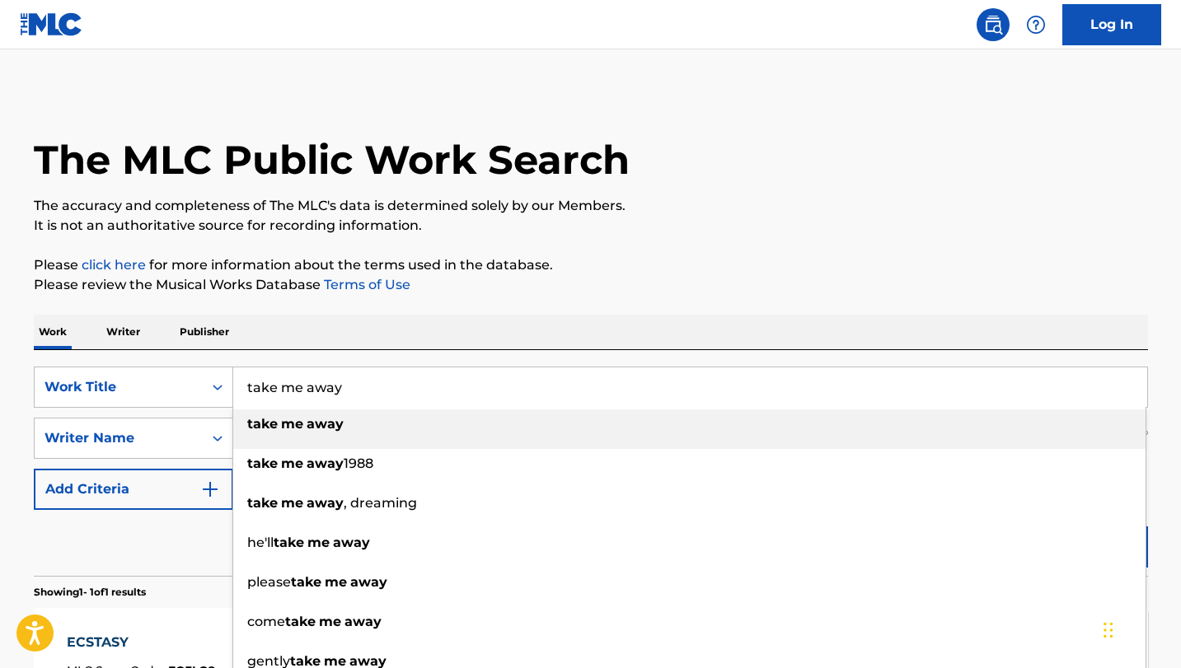
type input "take me away"
click at [345, 423] on div "take me away" at bounding box center [689, 424] width 912 height 30
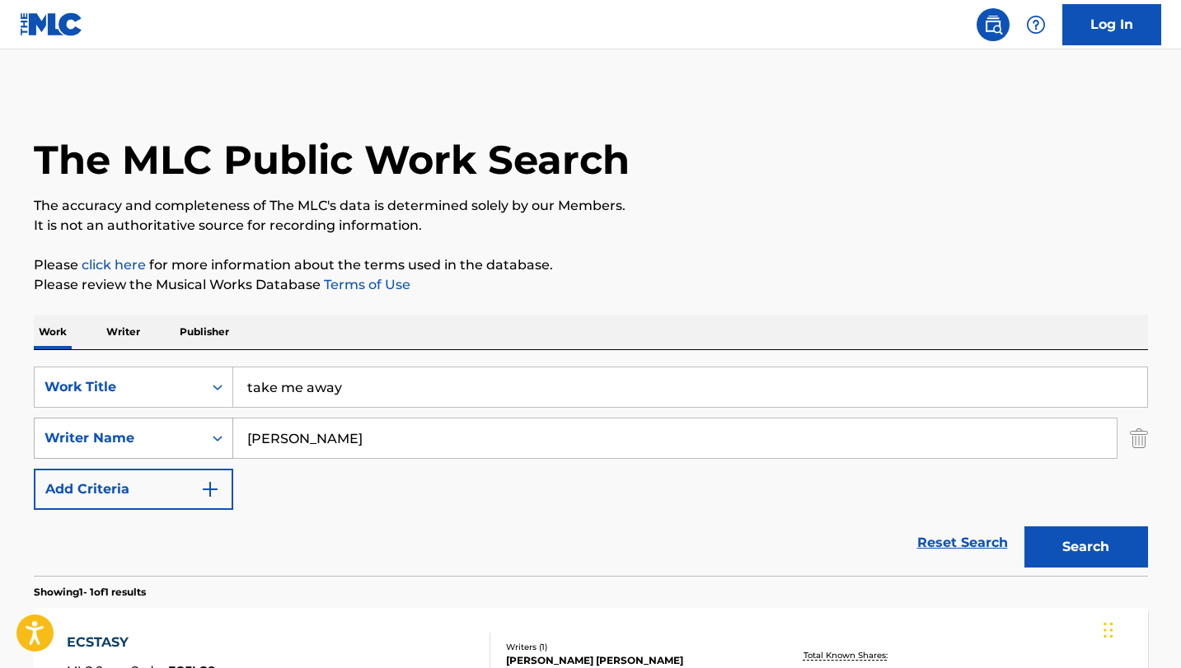
drag, startPoint x: 384, startPoint y: 440, endPoint x: 206, endPoint y: 428, distance: 178.3
click at [207, 429] on div "SearchWithCriteria38419a2d-c9dc-4eb3-ba0c-9d00e043cc96 Writer Name [PERSON_NAME]" at bounding box center [591, 438] width 1114 height 41
paste input "C. ResoortJ. [GEOGRAPHIC_DATA]"
type input "C. ResoortJ. [GEOGRAPHIC_DATA]"
click at [1083, 540] on button "Search" at bounding box center [1086, 546] width 124 height 41
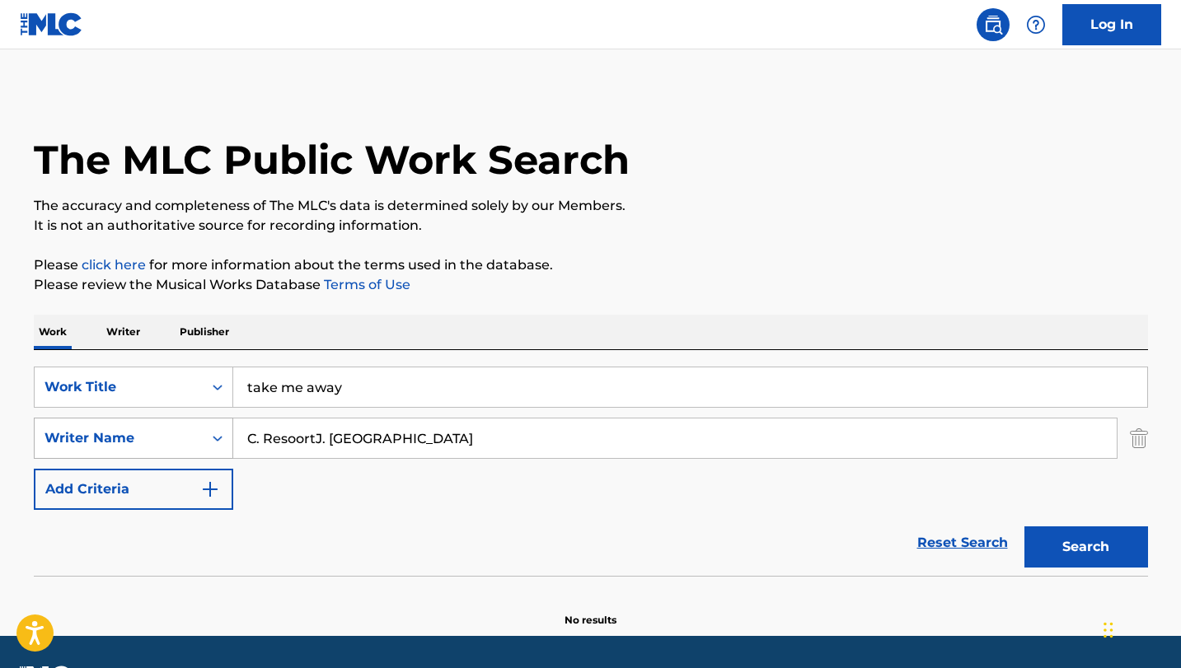
drag, startPoint x: 382, startPoint y: 436, endPoint x: 226, endPoint y: 435, distance: 156.5
click at [226, 435] on div "SearchWithCriteria38419a2d-c9dc-4eb3-ba0c-9d00e043cc96 Writer Name C. ResoortJ.…" at bounding box center [591, 438] width 1114 height 41
click at [1080, 551] on button "Search" at bounding box center [1086, 546] width 124 height 41
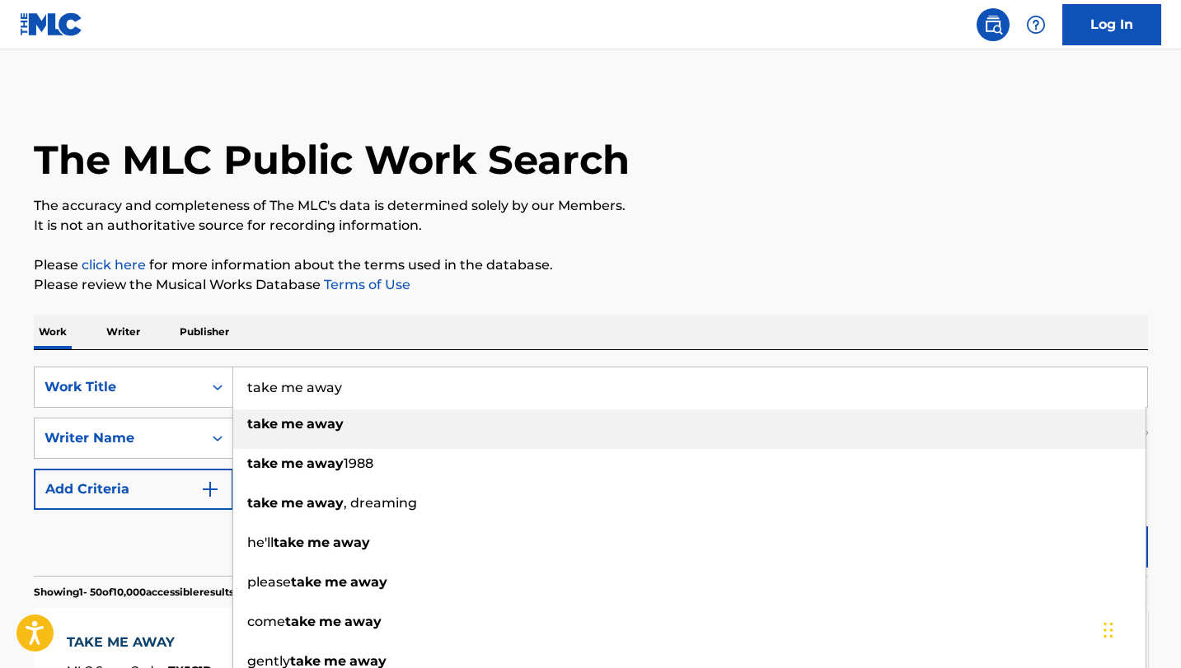
drag, startPoint x: 351, startPoint y: 385, endPoint x: 221, endPoint y: 365, distance: 131.7
click at [228, 377] on div "SearchWithCriteria3fc0e96a-e07e-4ad0-b32d-3b705f99bd15 Work Title take me away …" at bounding box center [591, 387] width 1114 height 41
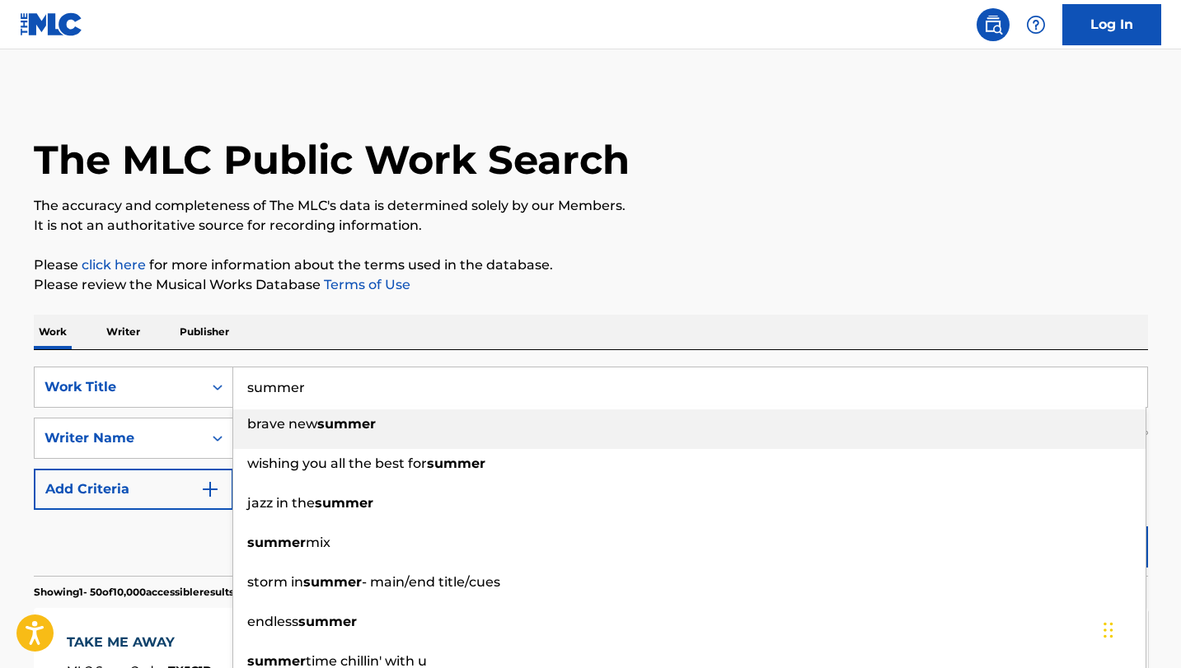
type input "summer"
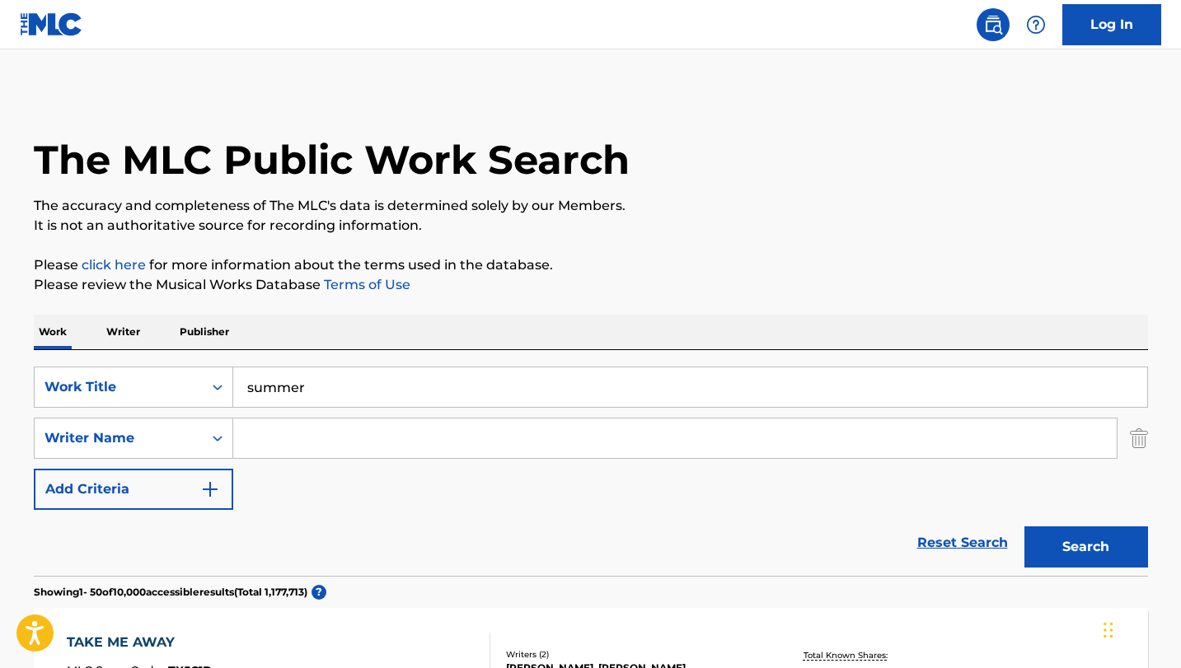
click at [620, 265] on p "Please click here for more information about the terms used in the database." at bounding box center [591, 265] width 1114 height 20
click at [280, 442] on input "Search Form" at bounding box center [674, 439] width 883 height 40
type input "[PERSON_NAME]"
click at [1083, 541] on button "Search" at bounding box center [1086, 546] width 124 height 41
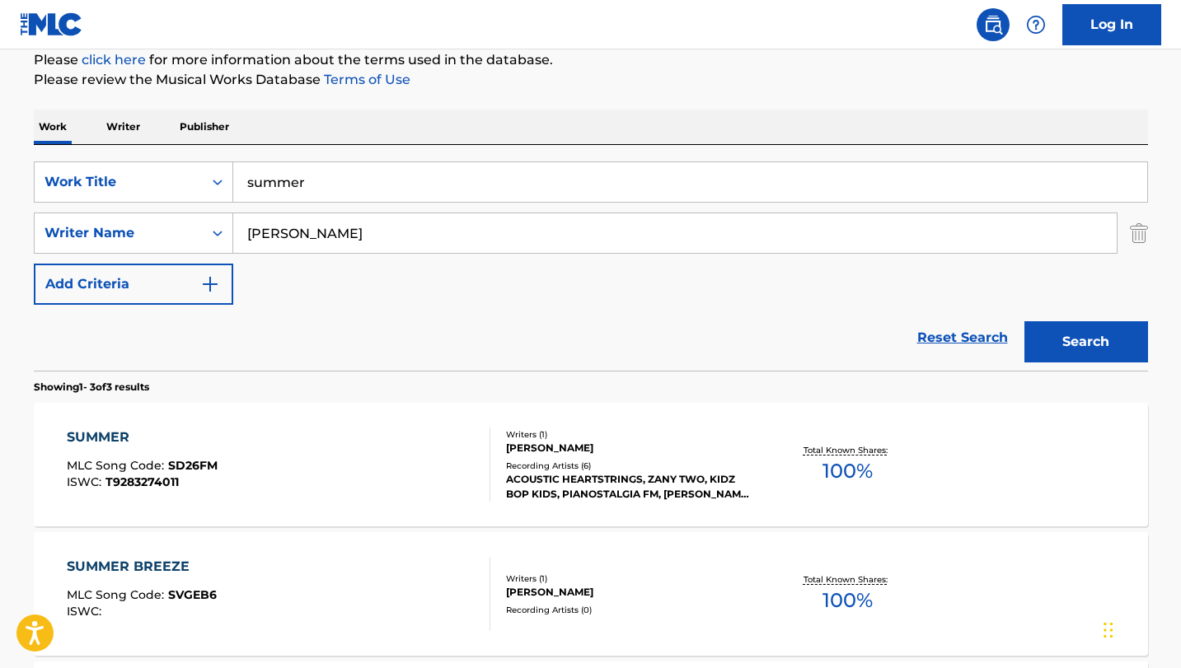
scroll to position [224, 0]
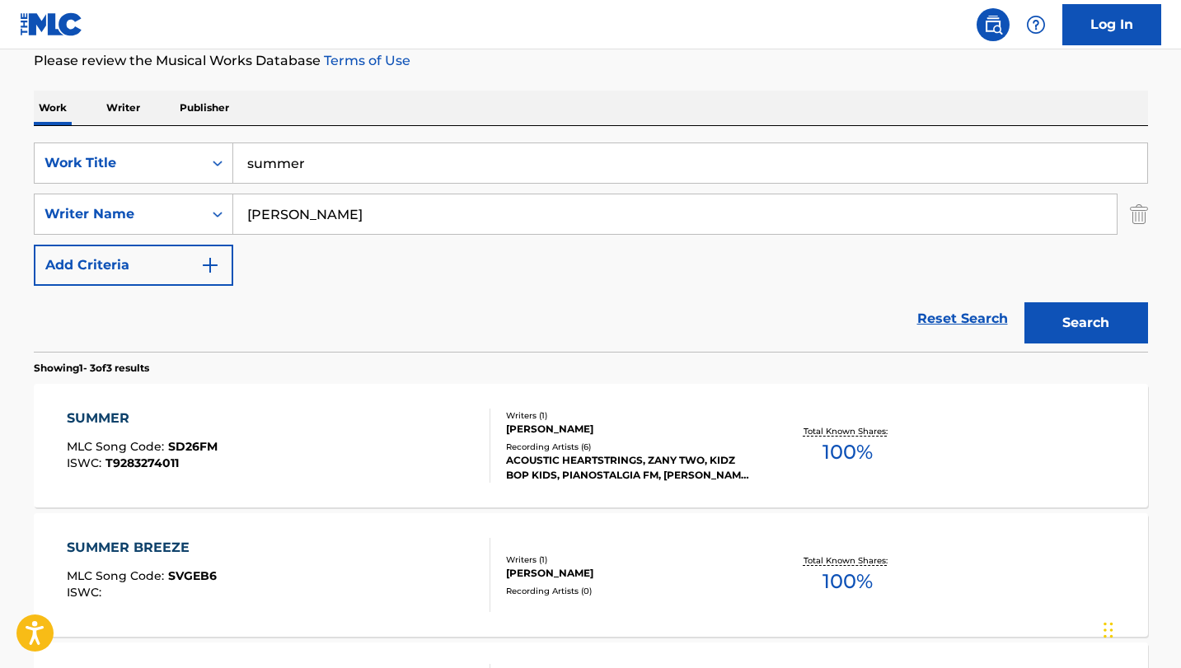
click at [101, 416] on div "SUMMER" at bounding box center [142, 419] width 151 height 20
